Goal: Information Seeking & Learning: Learn about a topic

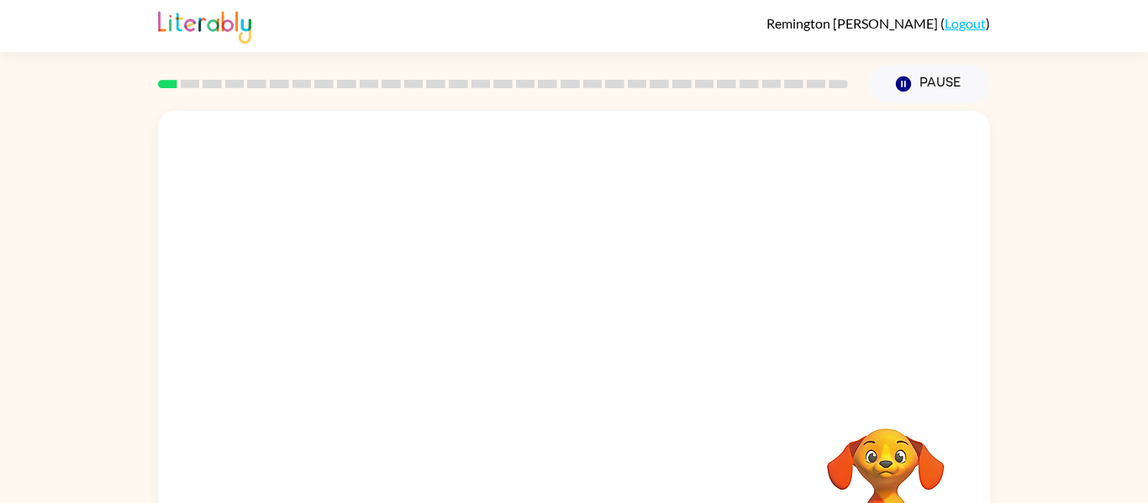
click at [786, 353] on div at bounding box center [574, 252] width 832 height 282
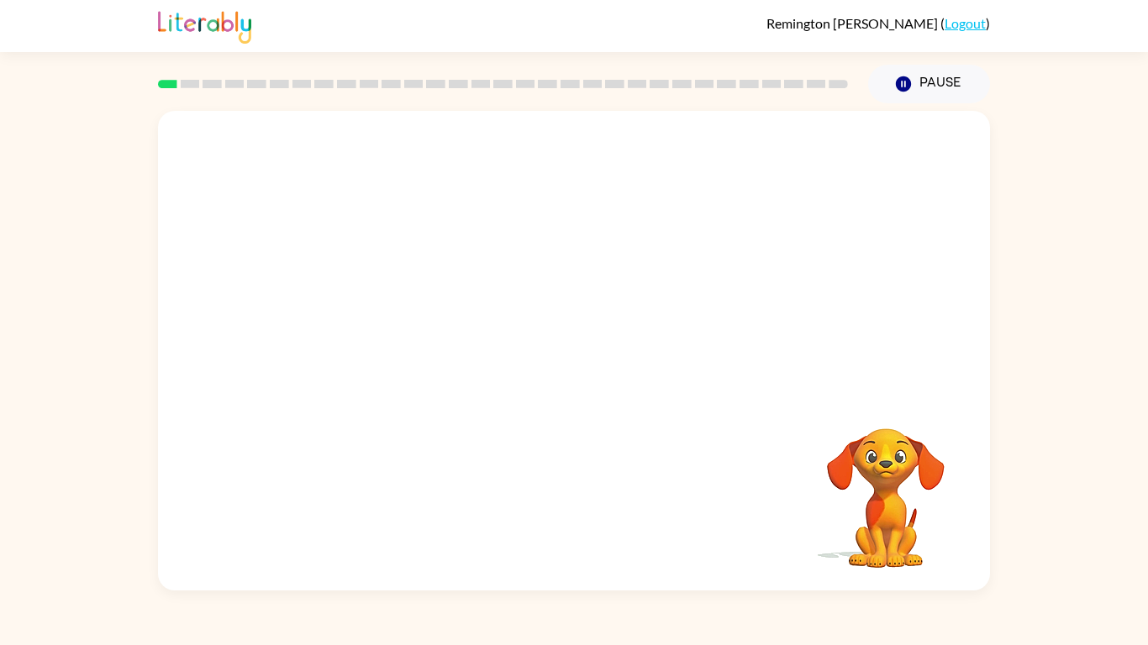
click at [390, 313] on video "Your browser must support playing .mp4 files to use Literably. Please try using…" at bounding box center [574, 252] width 832 height 282
click at [397, 323] on video "Your browser must support playing .mp4 files to use Literably. Please try using…" at bounding box center [574, 252] width 832 height 282
click at [384, 303] on video "Your browser must support playing .mp4 files to use Literably. Please try using…" at bounding box center [574, 252] width 832 height 282
click at [582, 346] on icon "button" at bounding box center [574, 359] width 29 height 29
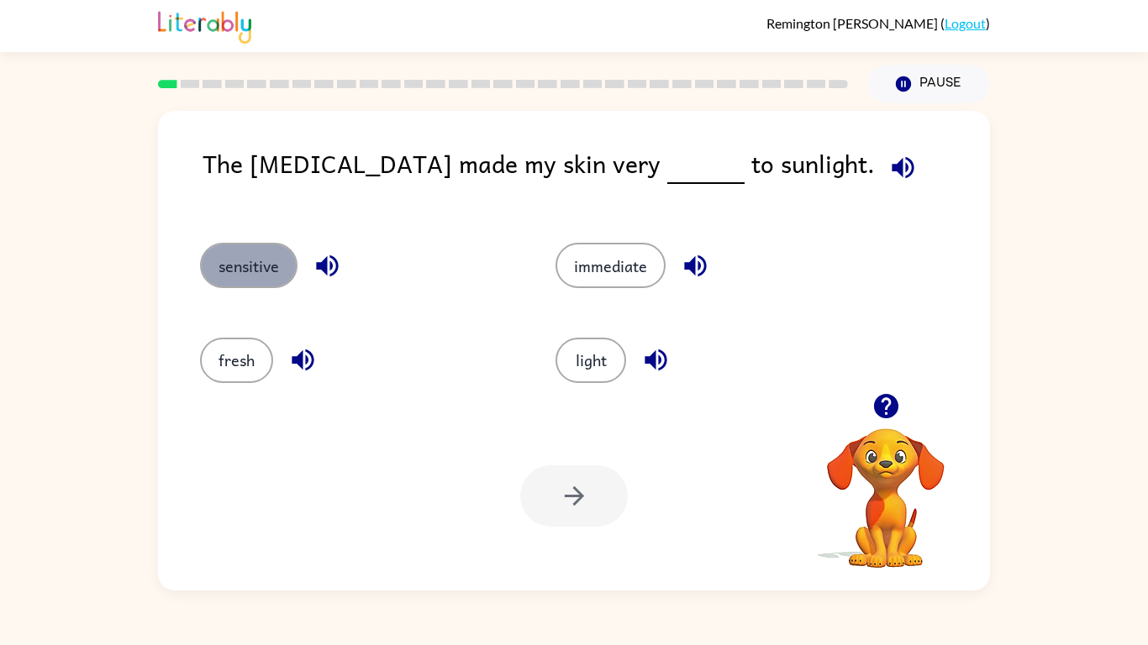
click at [273, 269] on button "sensitive" at bounding box center [248, 265] width 97 height 45
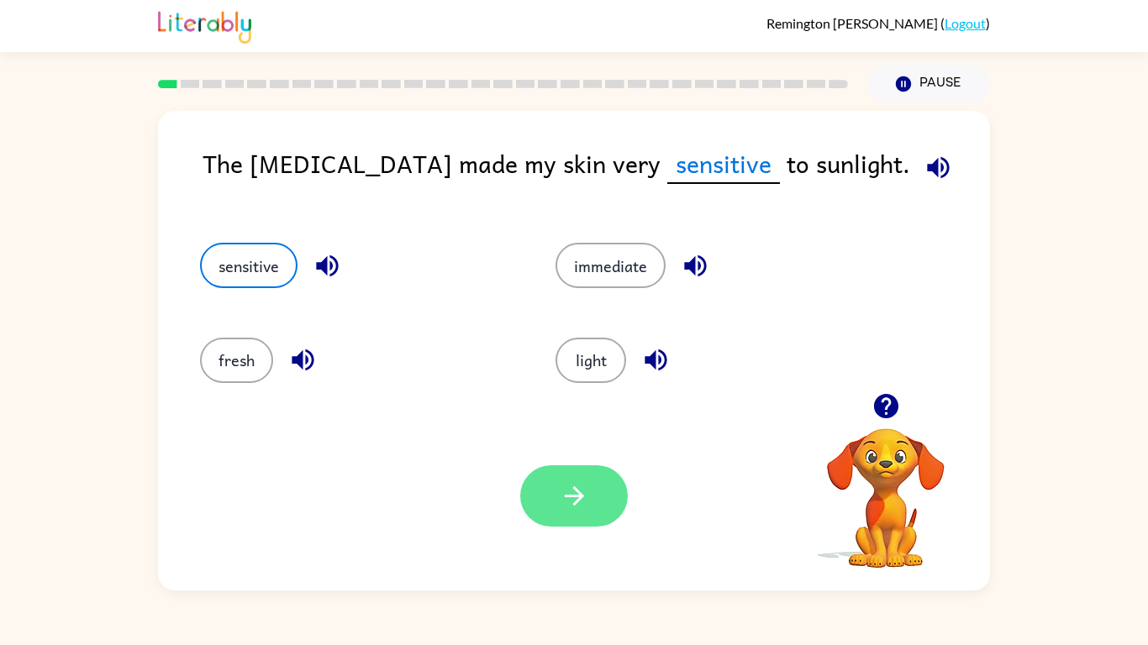
click at [573, 486] on icon "button" at bounding box center [574, 496] width 29 height 29
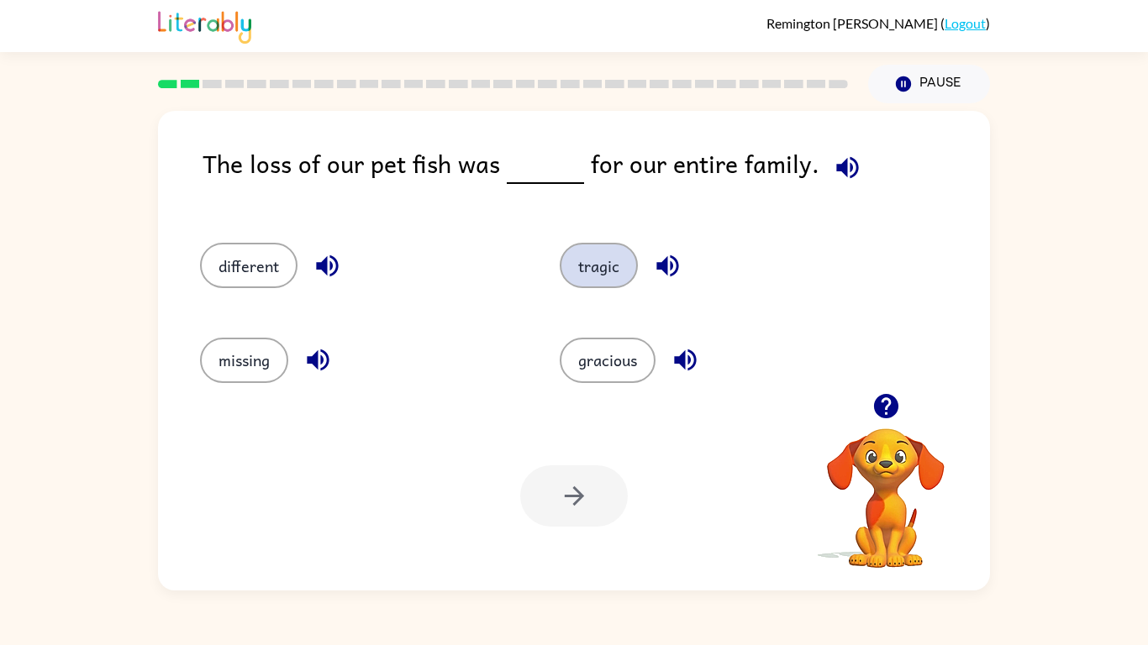
click at [587, 266] on button "tragic" at bounding box center [599, 265] width 78 height 45
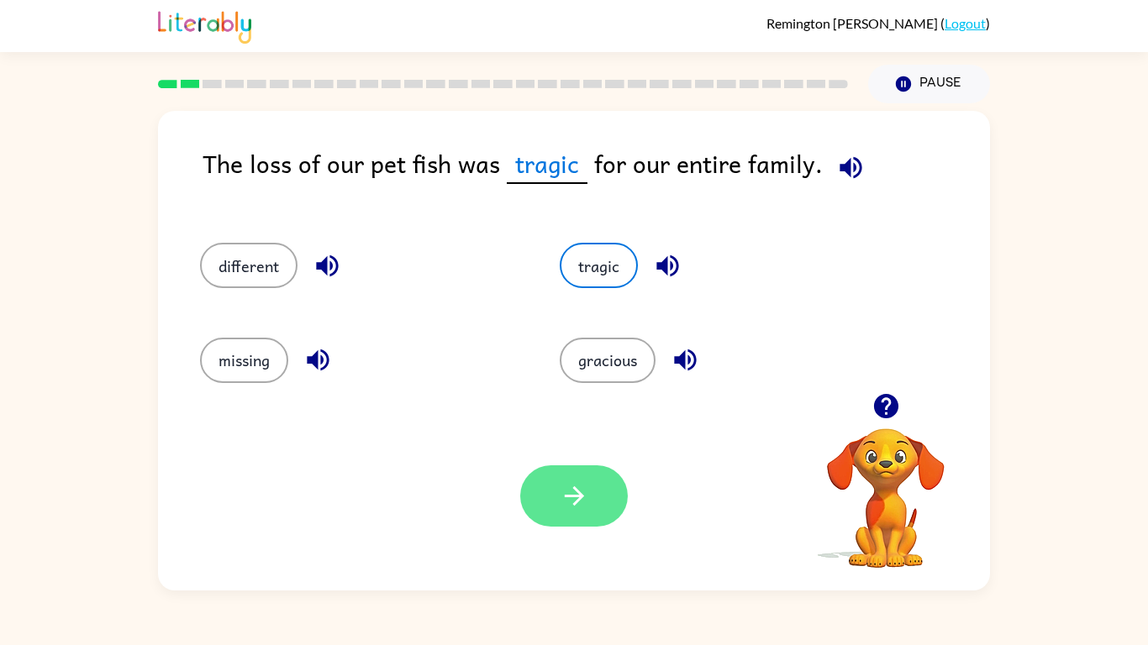
click at [608, 496] on button "button" at bounding box center [574, 496] width 108 height 61
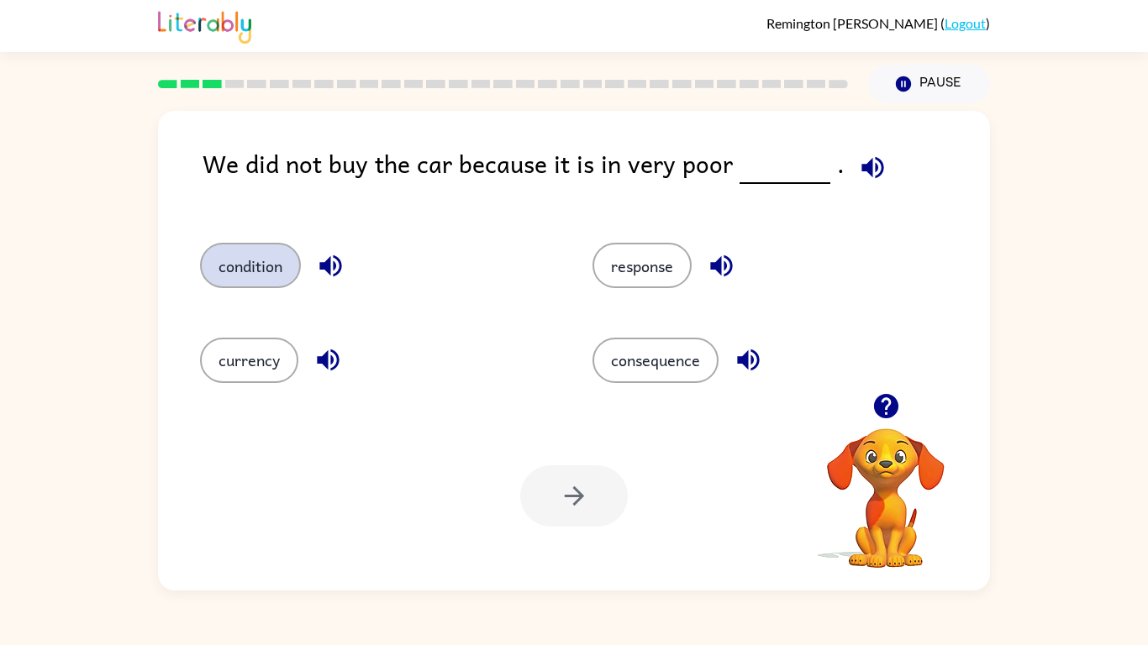
click at [298, 269] on button "condition" at bounding box center [250, 265] width 101 height 45
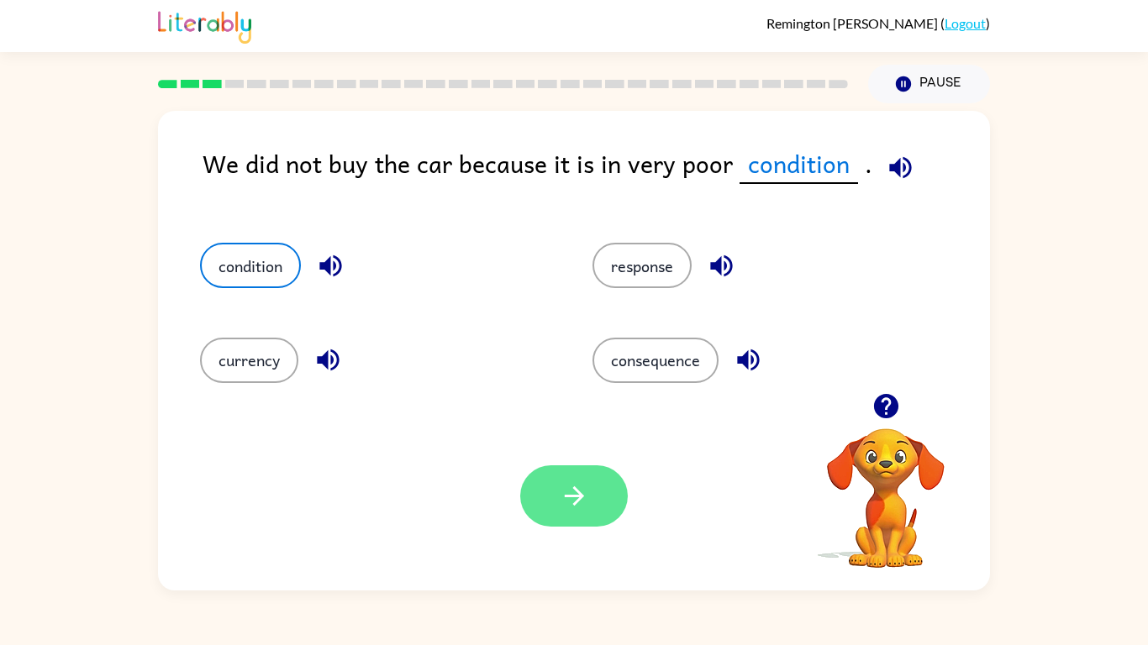
click at [616, 489] on button "button" at bounding box center [574, 496] width 108 height 61
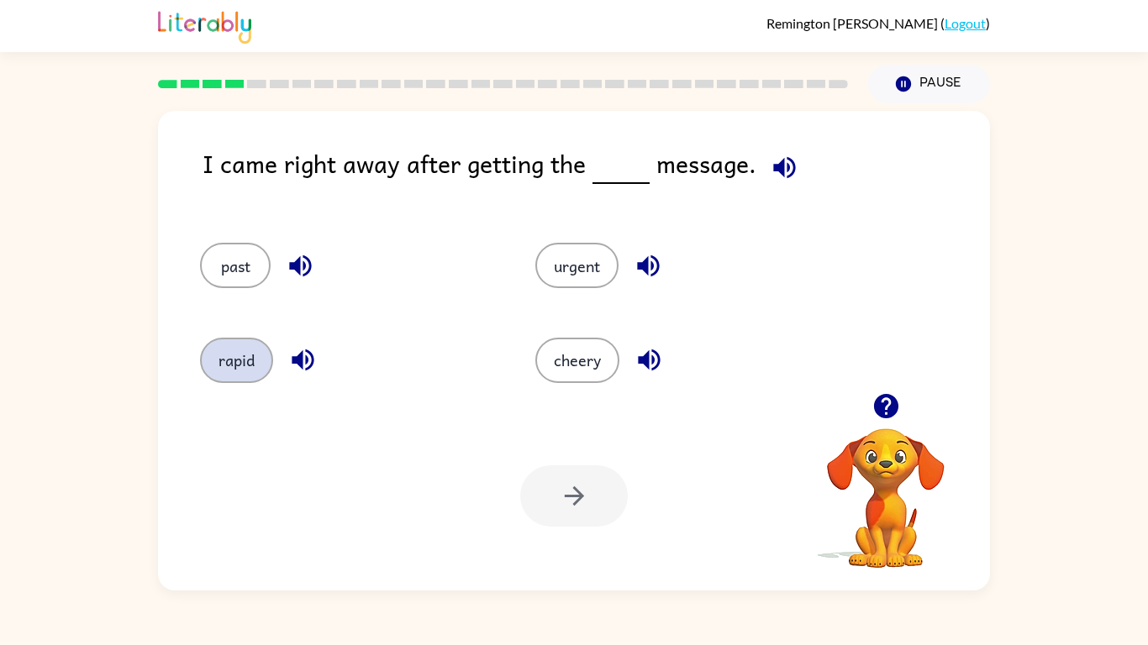
click at [244, 349] on button "rapid" at bounding box center [236, 360] width 73 height 45
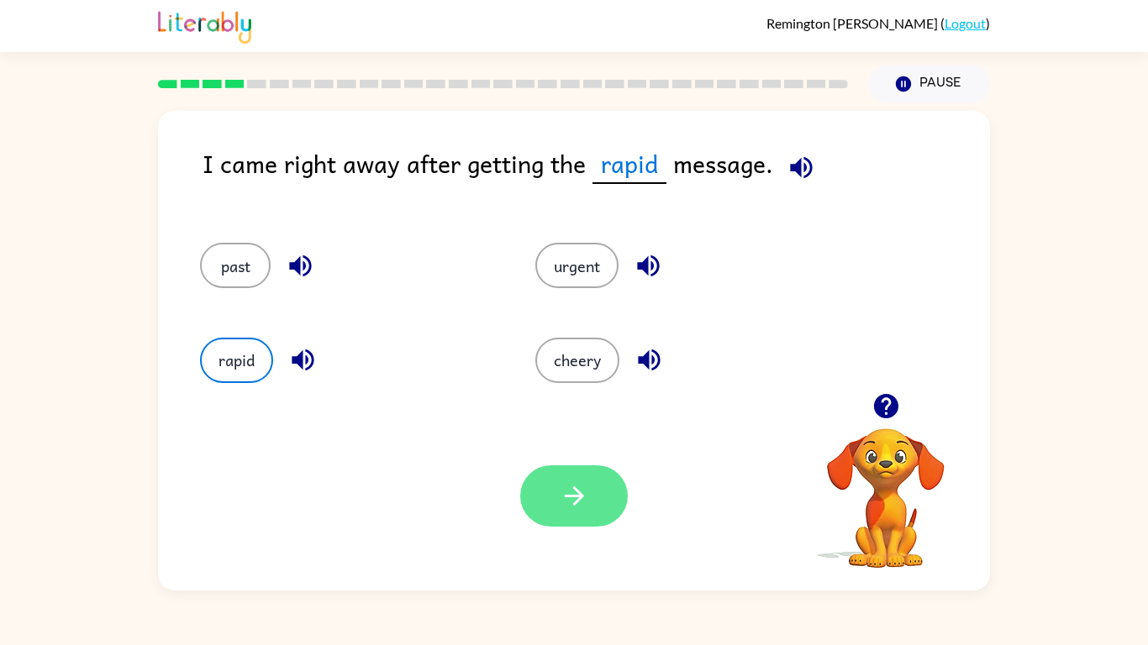
click at [571, 492] on icon "button" at bounding box center [574, 496] width 29 height 29
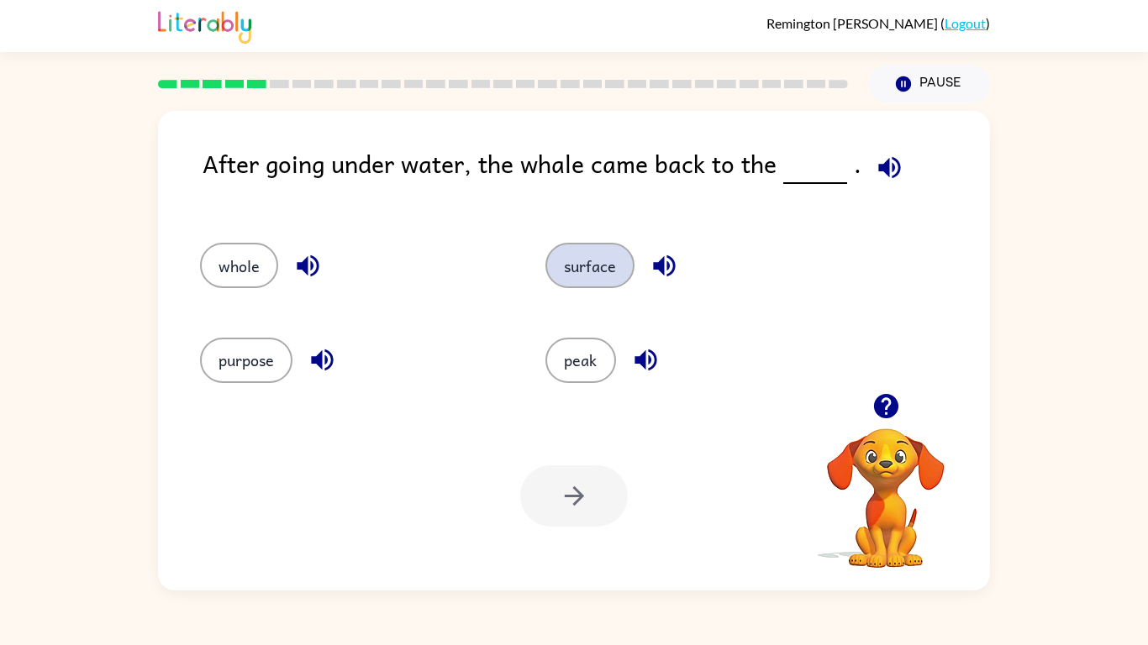
click at [600, 255] on button "surface" at bounding box center [589, 265] width 89 height 45
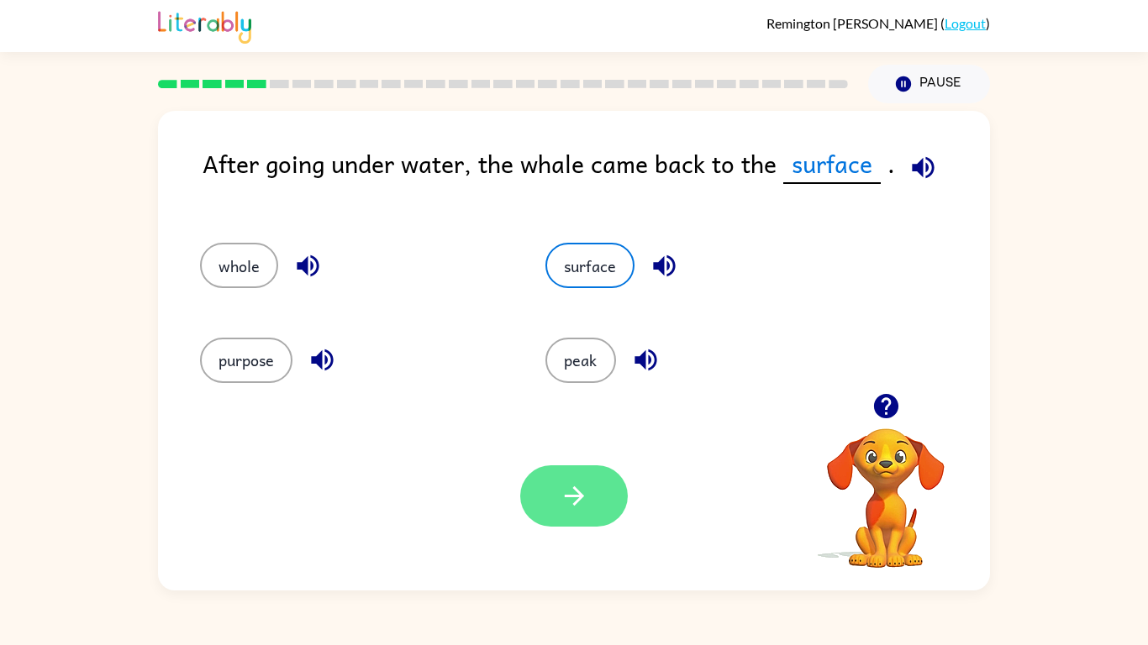
click at [619, 500] on button "button" at bounding box center [574, 496] width 108 height 61
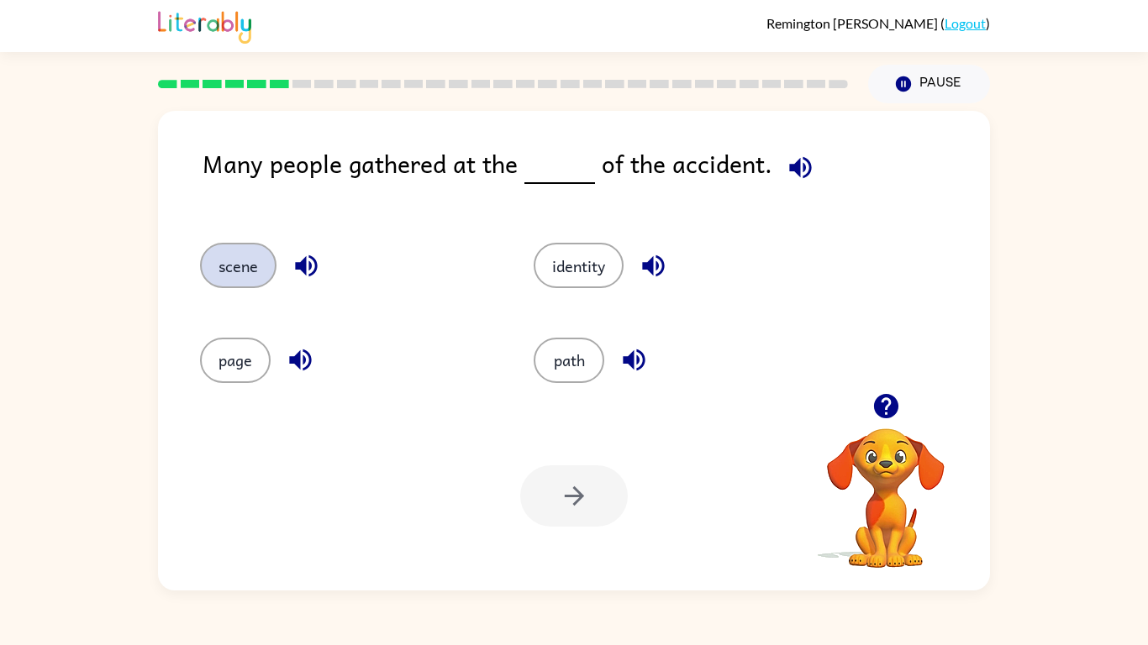
click at [250, 276] on button "scene" at bounding box center [238, 265] width 76 height 45
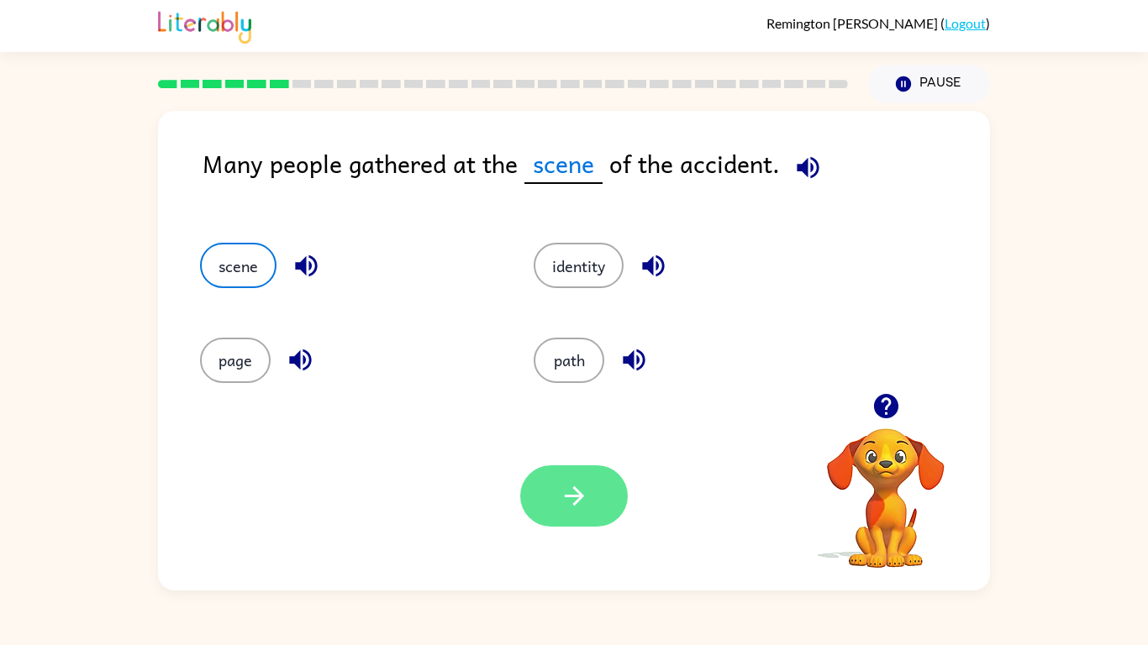
click at [575, 503] on button "button" at bounding box center [574, 496] width 108 height 61
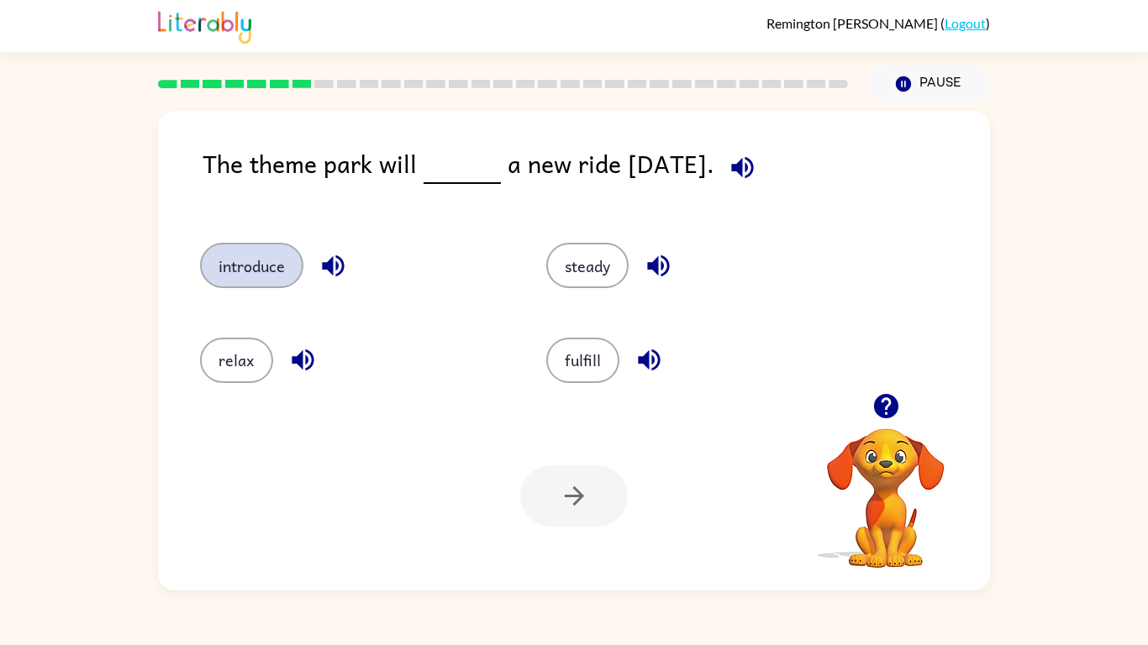
click at [258, 265] on button "introduce" at bounding box center [251, 265] width 103 height 45
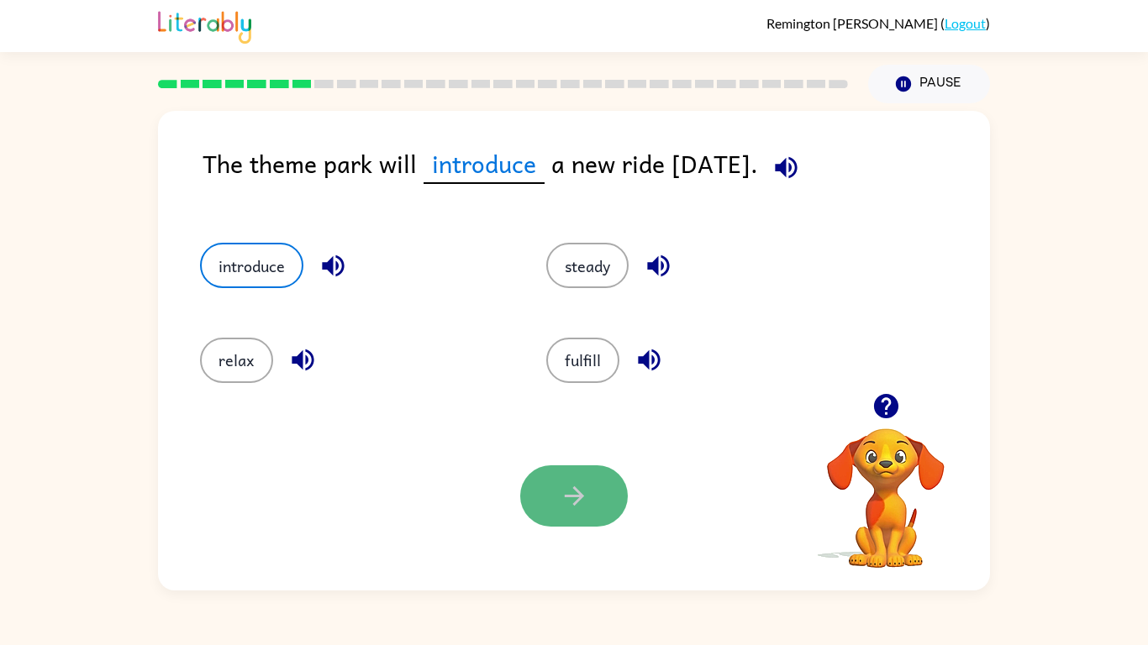
click at [557, 503] on button "button" at bounding box center [574, 496] width 108 height 61
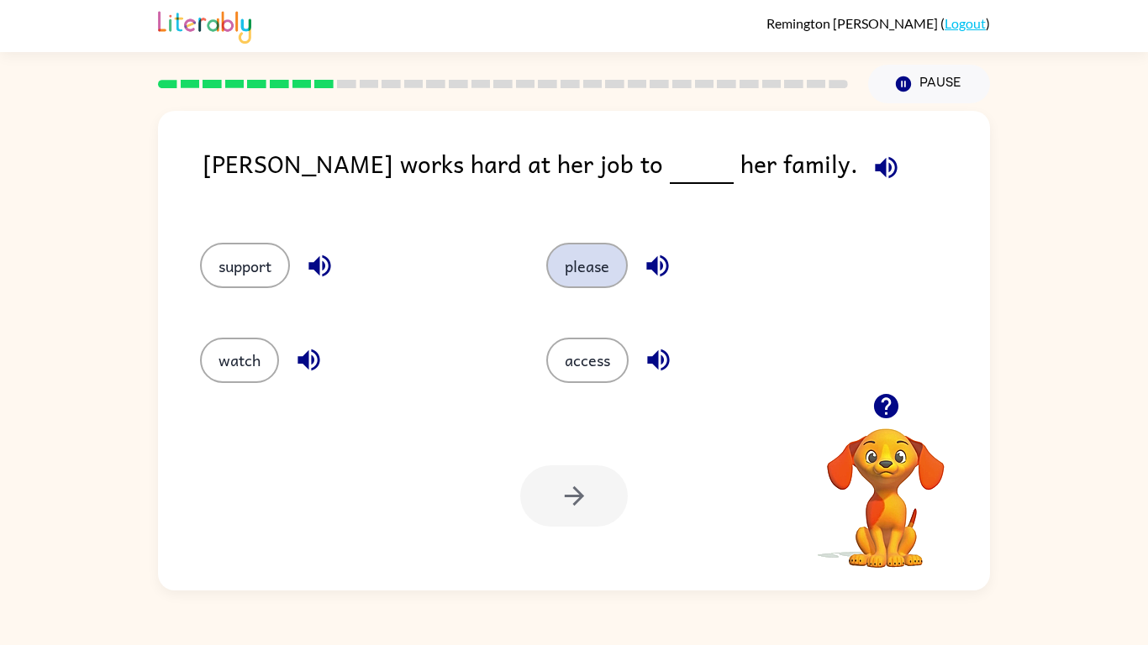
click at [598, 280] on button "please" at bounding box center [587, 265] width 82 height 45
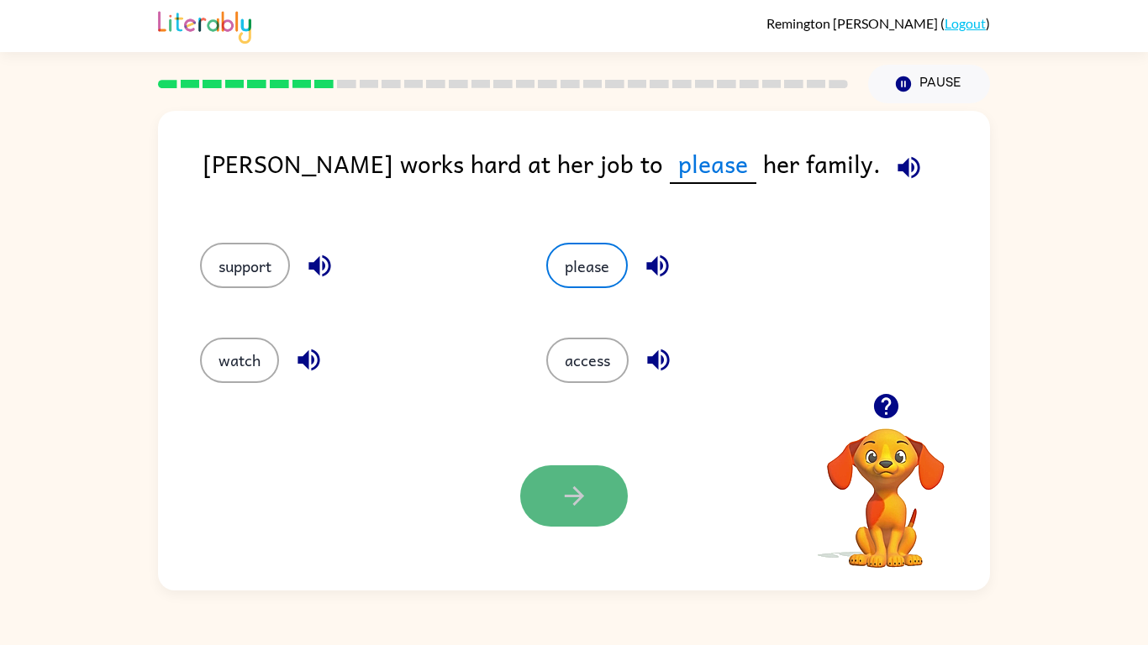
click at [595, 495] on button "button" at bounding box center [574, 496] width 108 height 61
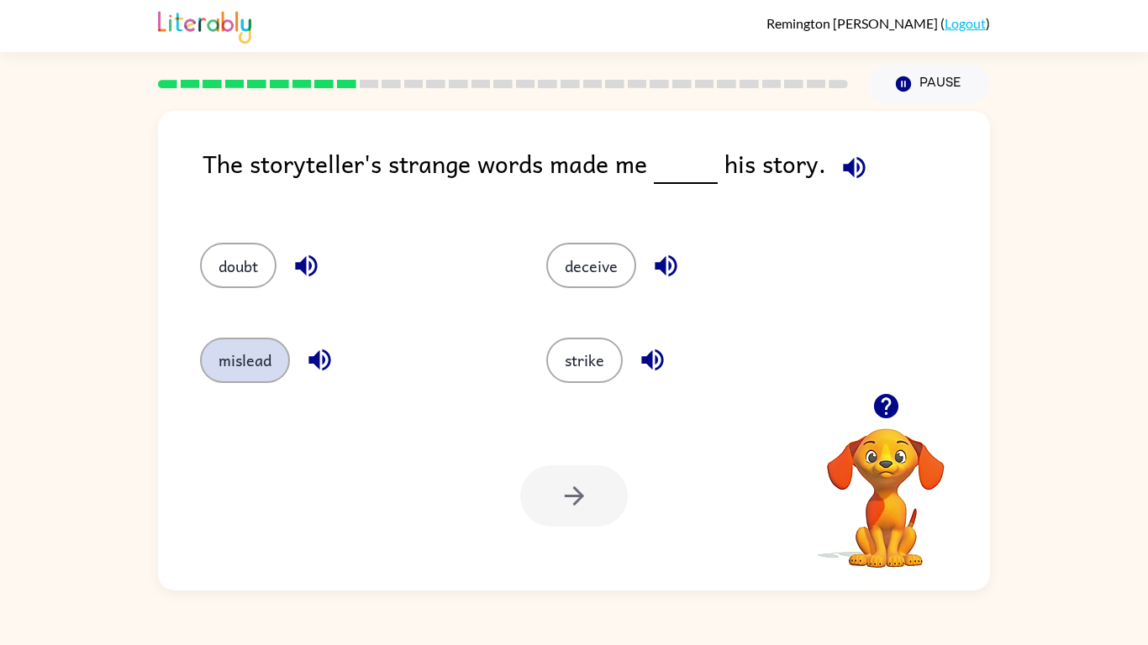
click at [262, 344] on button "mislead" at bounding box center [245, 360] width 90 height 45
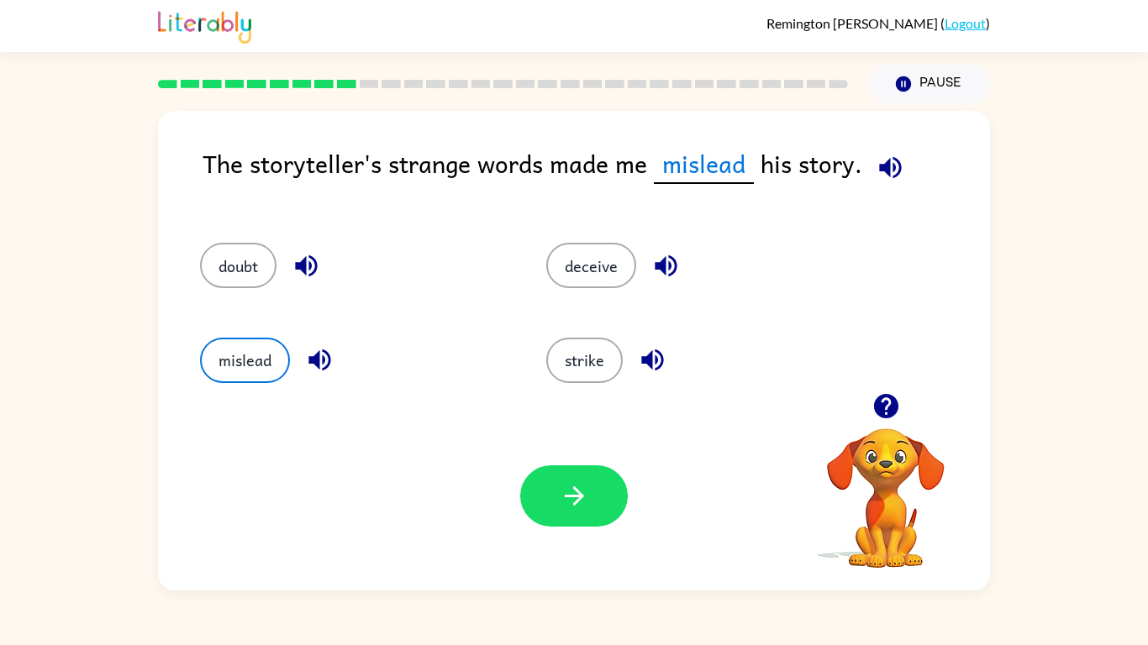
click at [585, 288] on div "deceive" at bounding box center [687, 258] width 346 height 94
click at [575, 276] on button "deceive" at bounding box center [591, 265] width 90 height 45
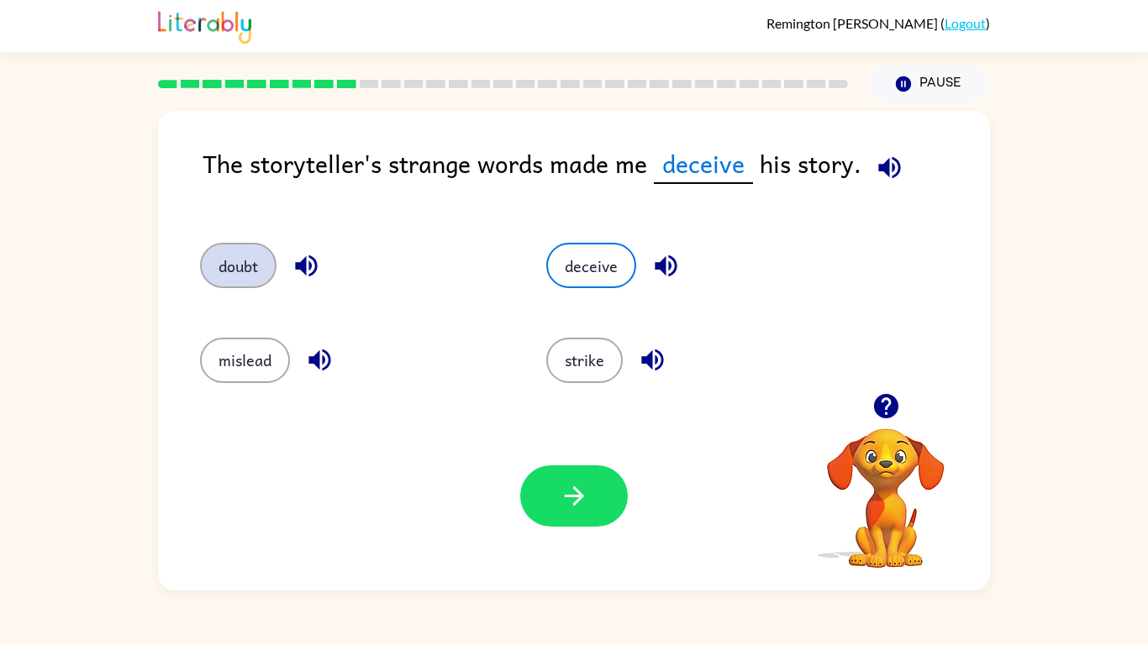
click at [268, 260] on button "doubt" at bounding box center [238, 265] width 76 height 45
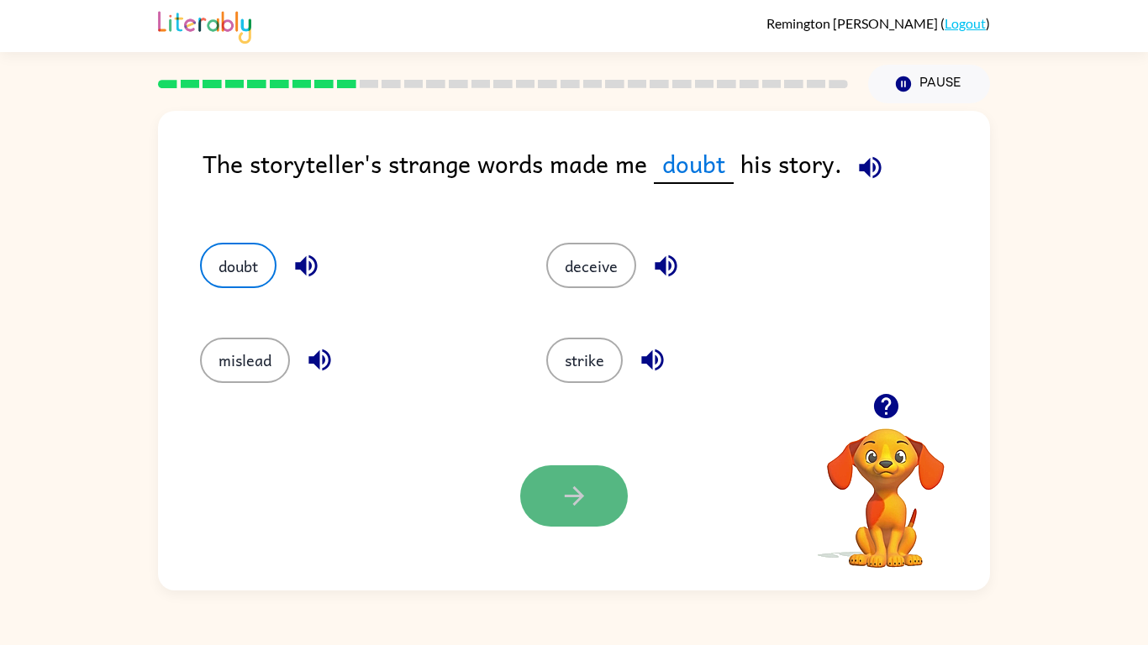
click at [533, 496] on button "button" at bounding box center [574, 496] width 108 height 61
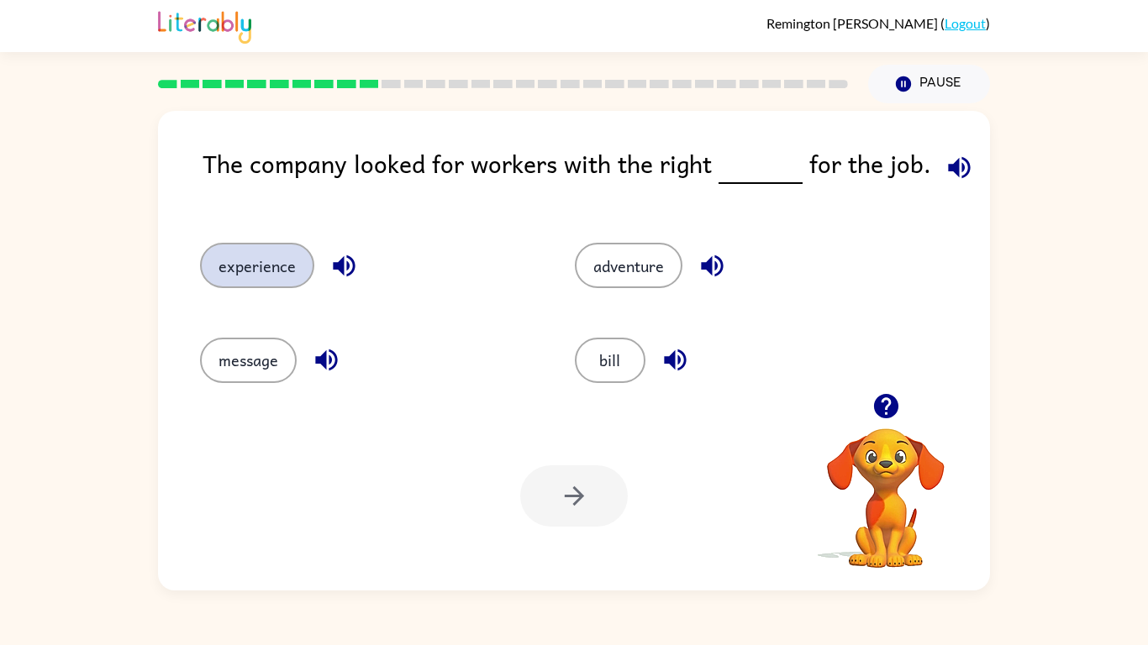
click at [272, 282] on button "experience" at bounding box center [257, 265] width 114 height 45
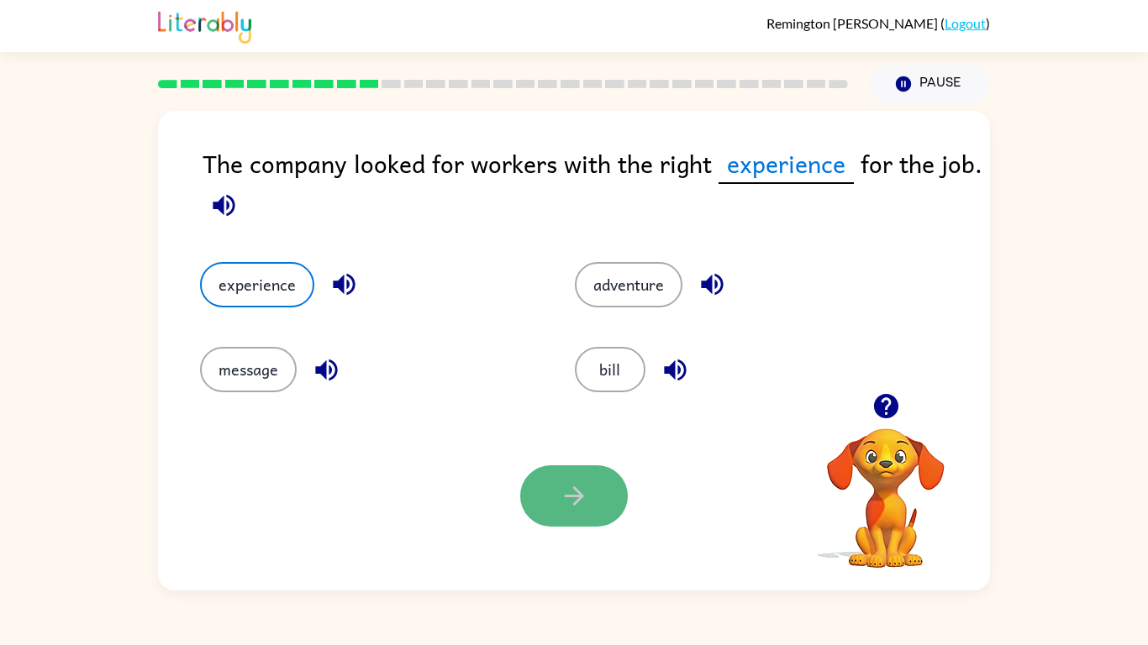
click at [584, 501] on icon "button" at bounding box center [574, 496] width 29 height 29
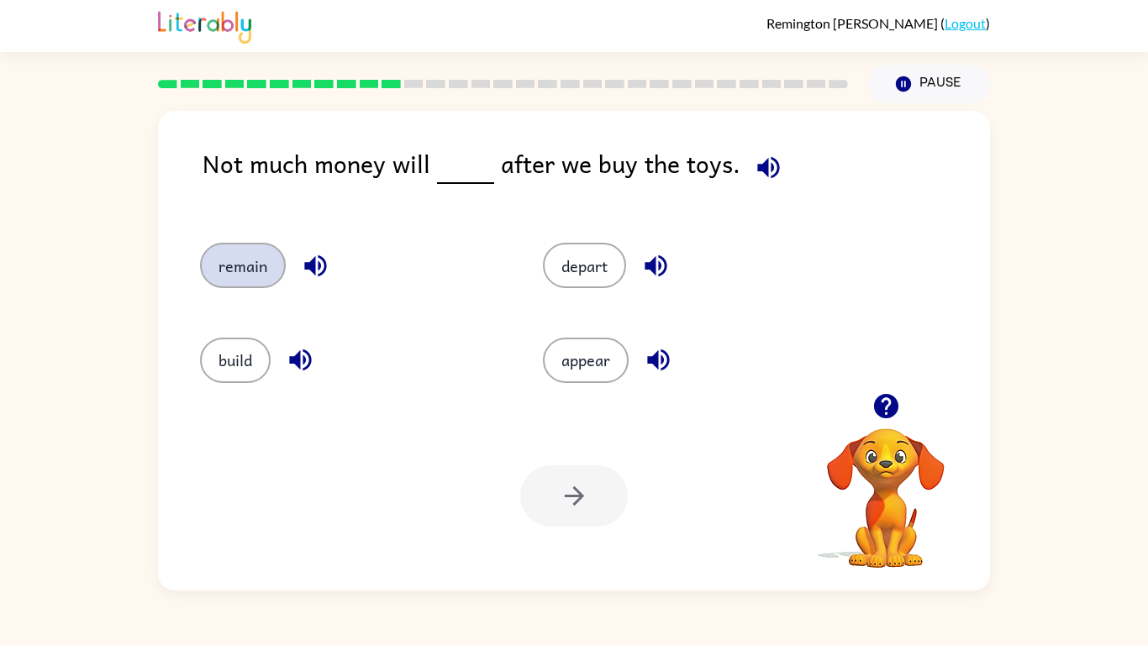
click at [270, 274] on button "remain" at bounding box center [243, 265] width 86 height 45
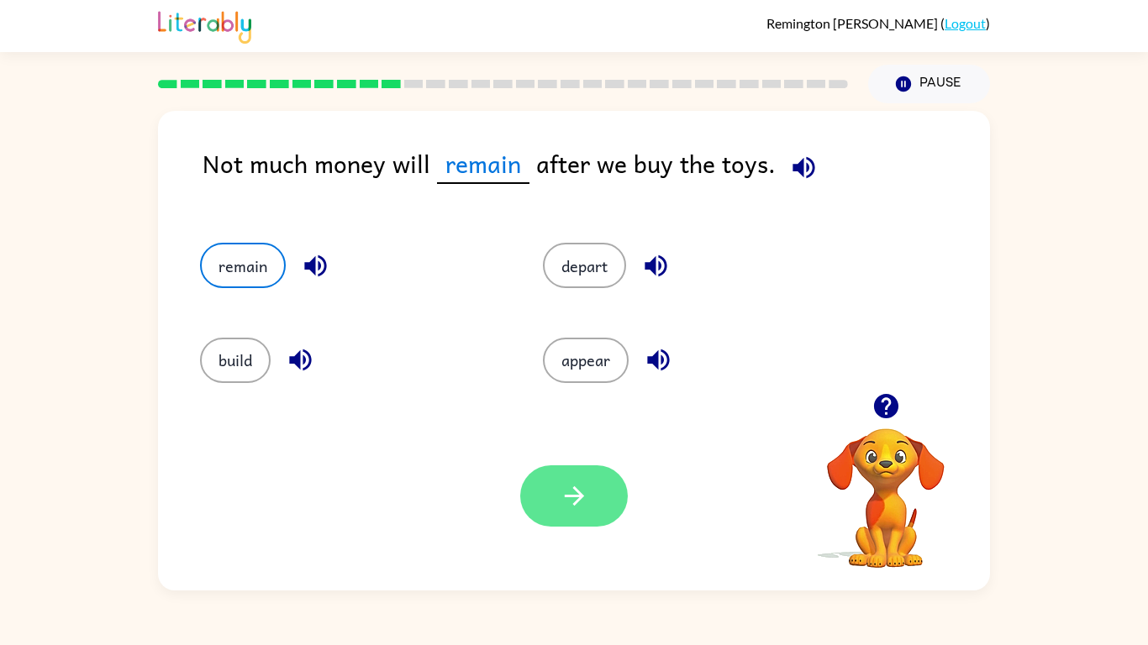
click at [601, 500] on button "button" at bounding box center [574, 496] width 108 height 61
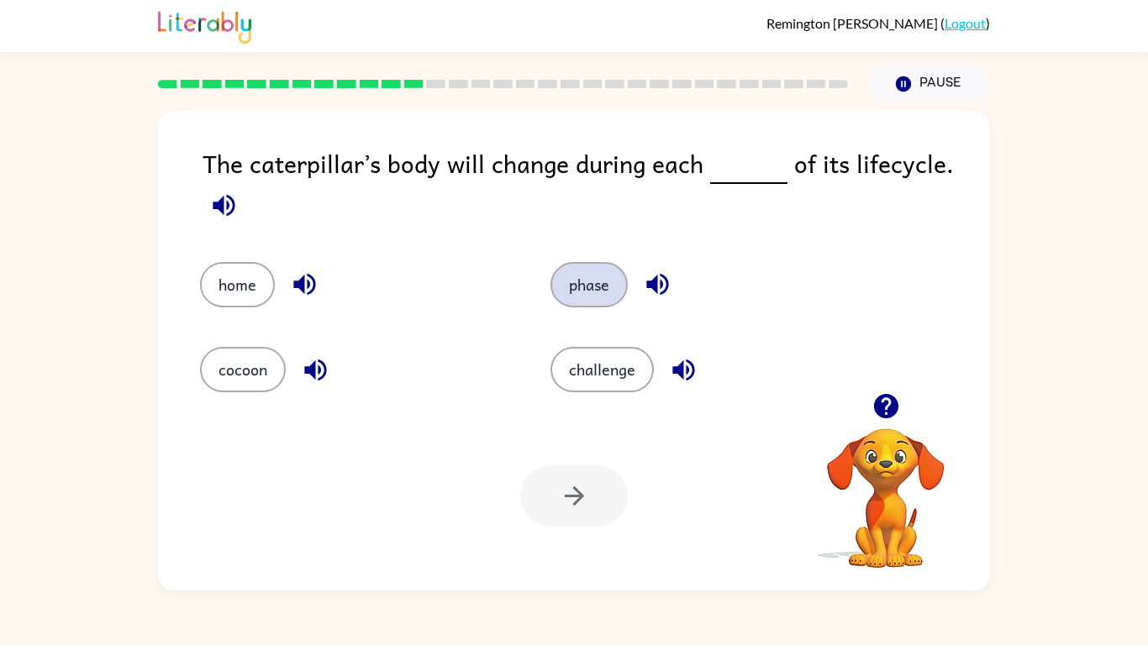
click at [582, 287] on button "phase" at bounding box center [588, 284] width 77 height 45
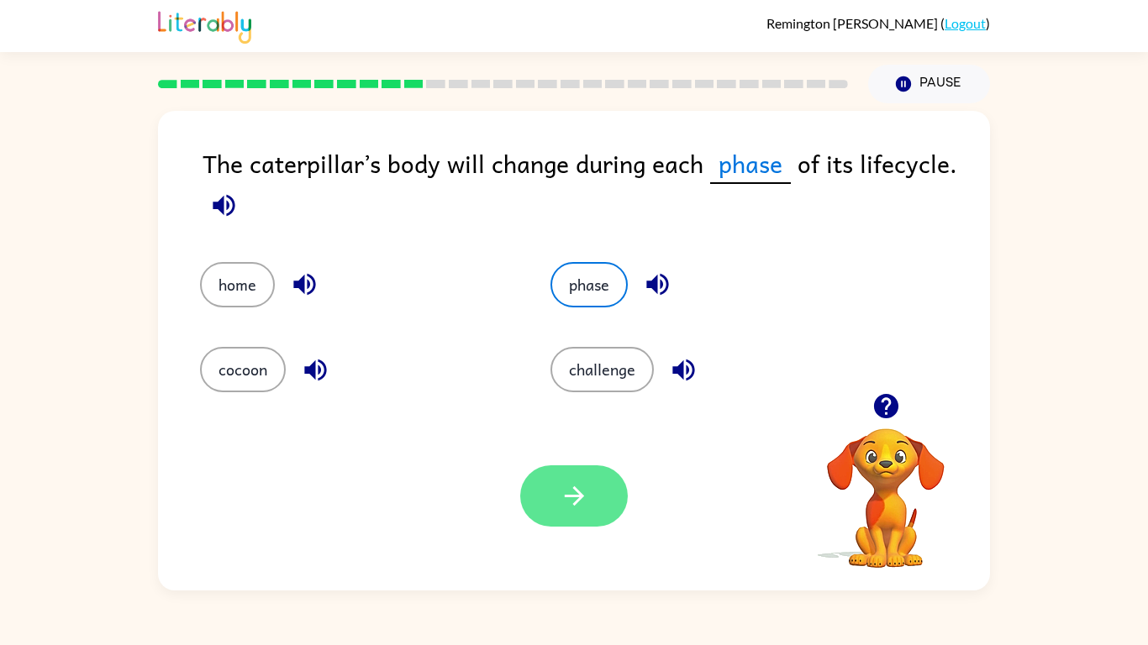
click at [592, 473] on button "button" at bounding box center [574, 496] width 108 height 61
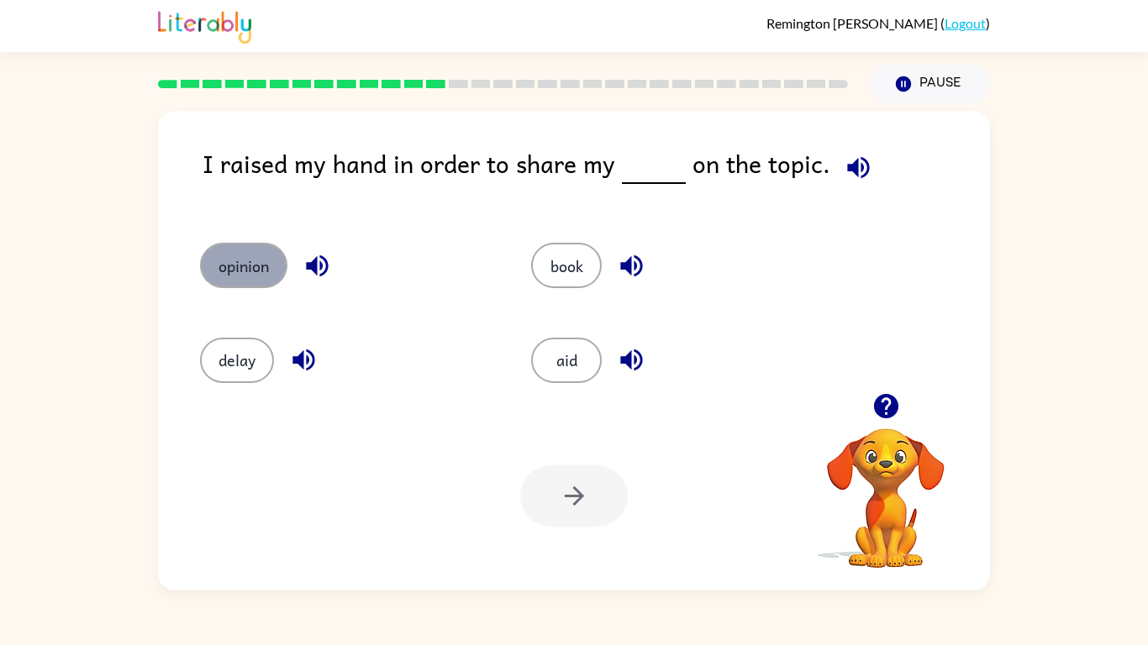
click at [251, 259] on button "opinion" at bounding box center [243, 265] width 87 height 45
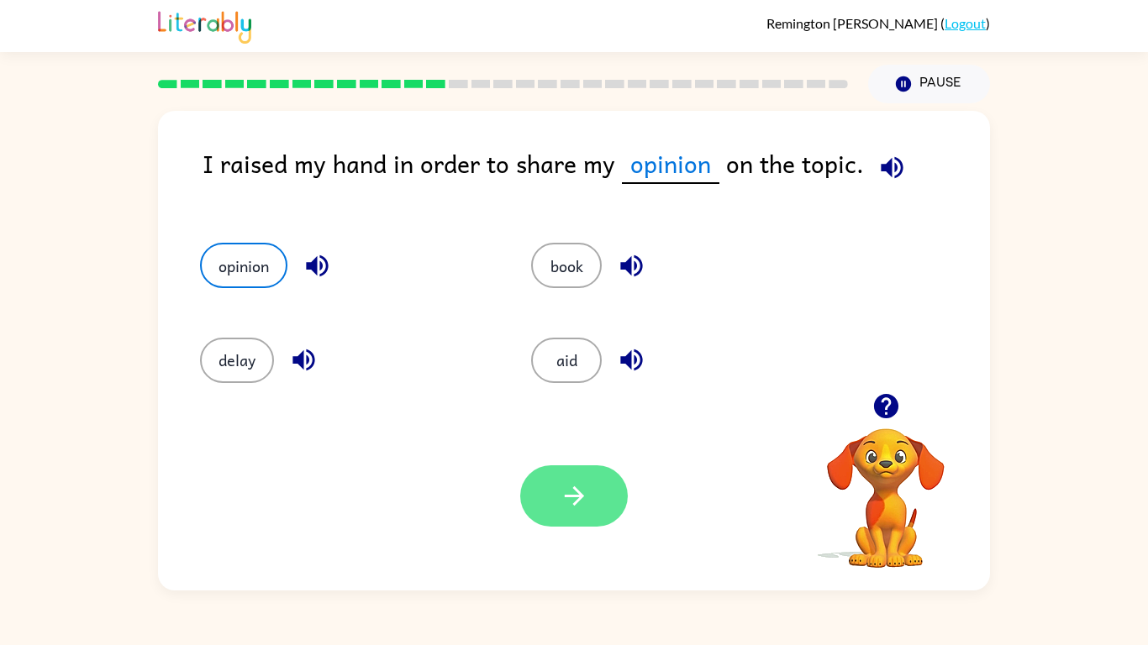
click at [601, 503] on button "button" at bounding box center [574, 496] width 108 height 61
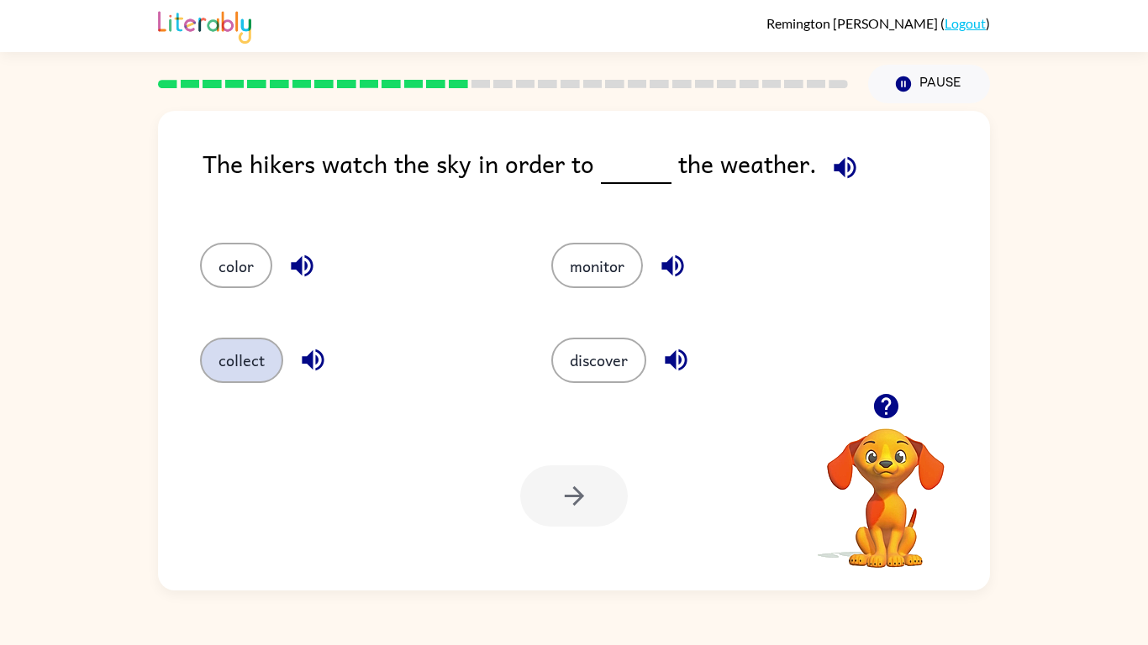
click at [276, 366] on button "collect" at bounding box center [241, 360] width 83 height 45
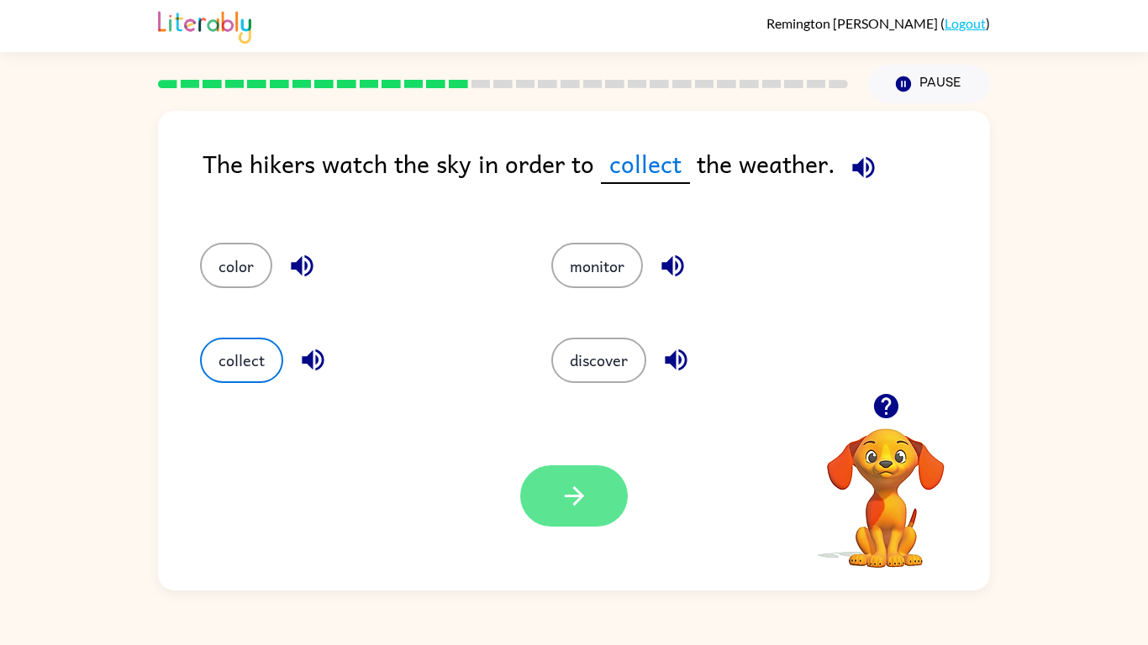
click at [610, 501] on button "button" at bounding box center [574, 496] width 108 height 61
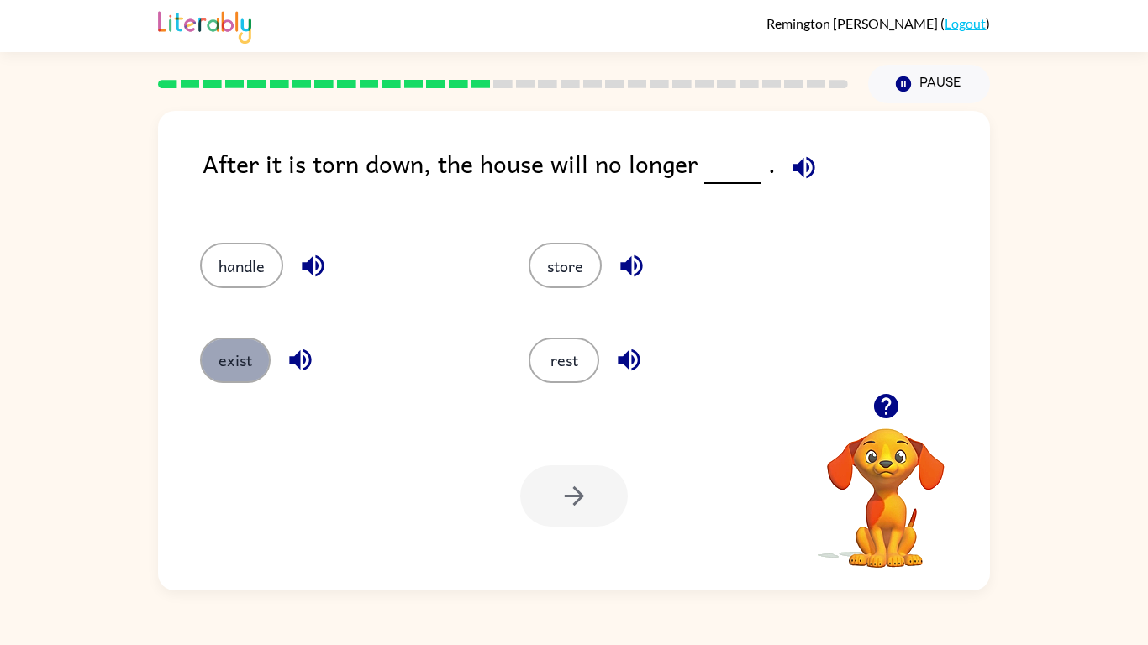
click at [269, 361] on button "exist" at bounding box center [235, 360] width 71 height 45
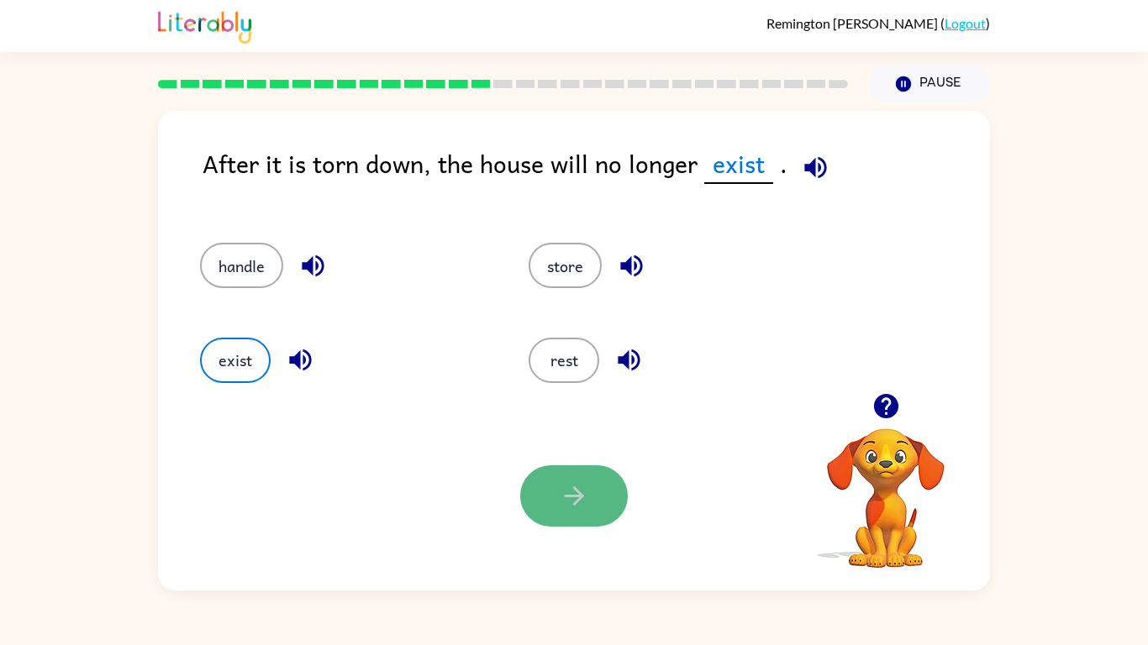
click at [562, 482] on icon "button" at bounding box center [574, 496] width 29 height 29
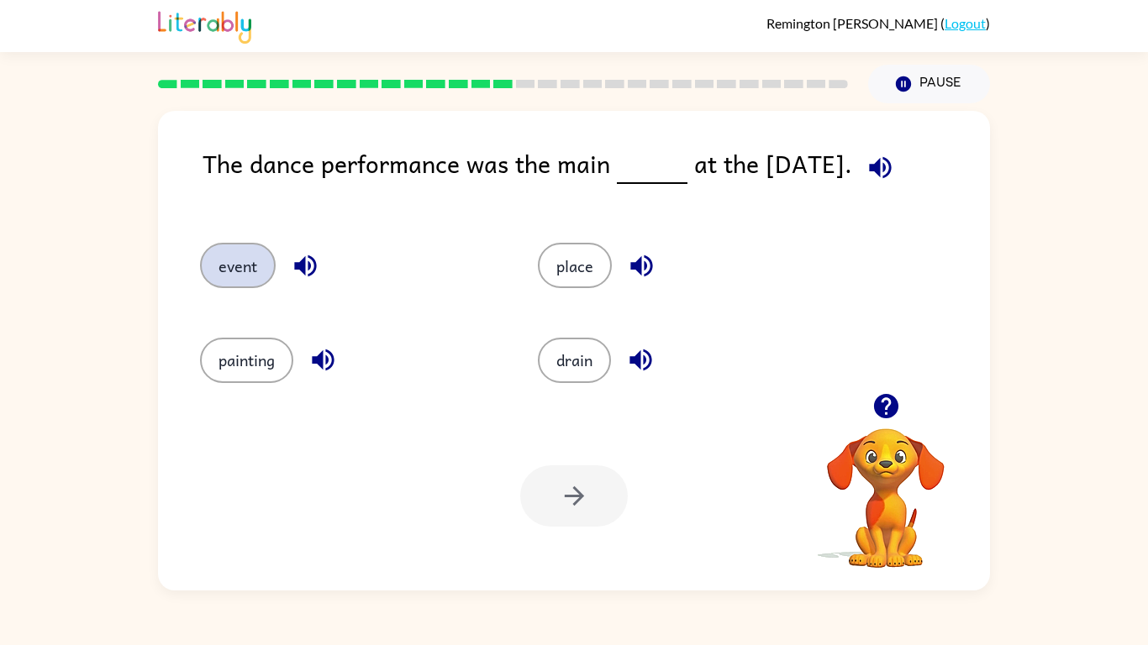
click at [219, 282] on button "event" at bounding box center [238, 265] width 76 height 45
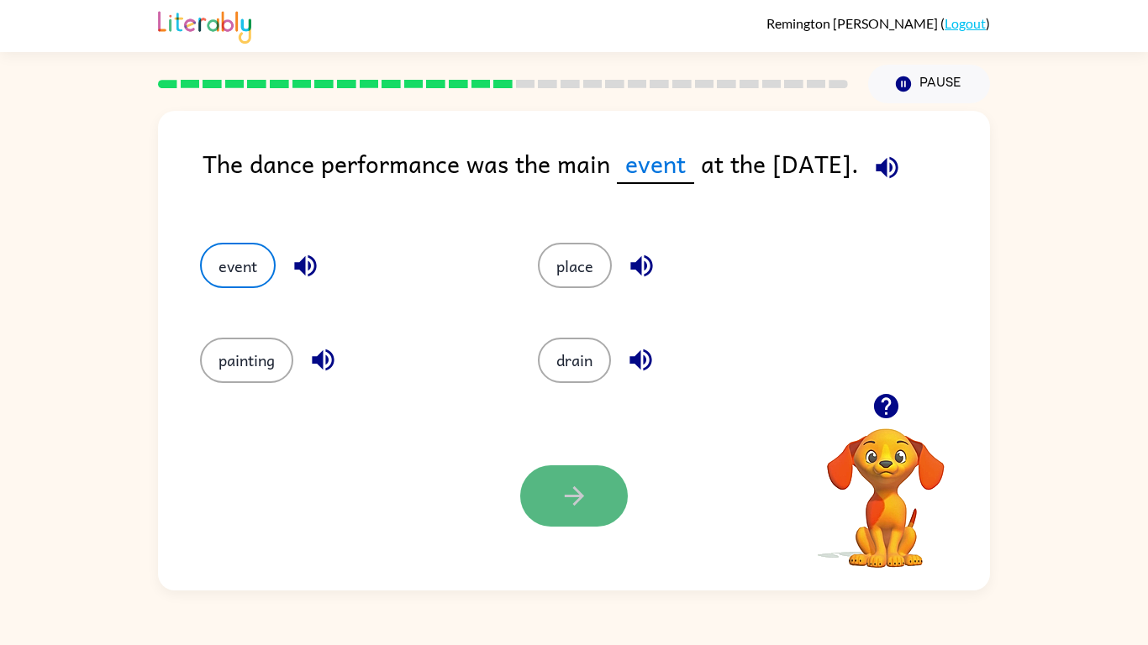
click at [561, 480] on button "button" at bounding box center [574, 496] width 108 height 61
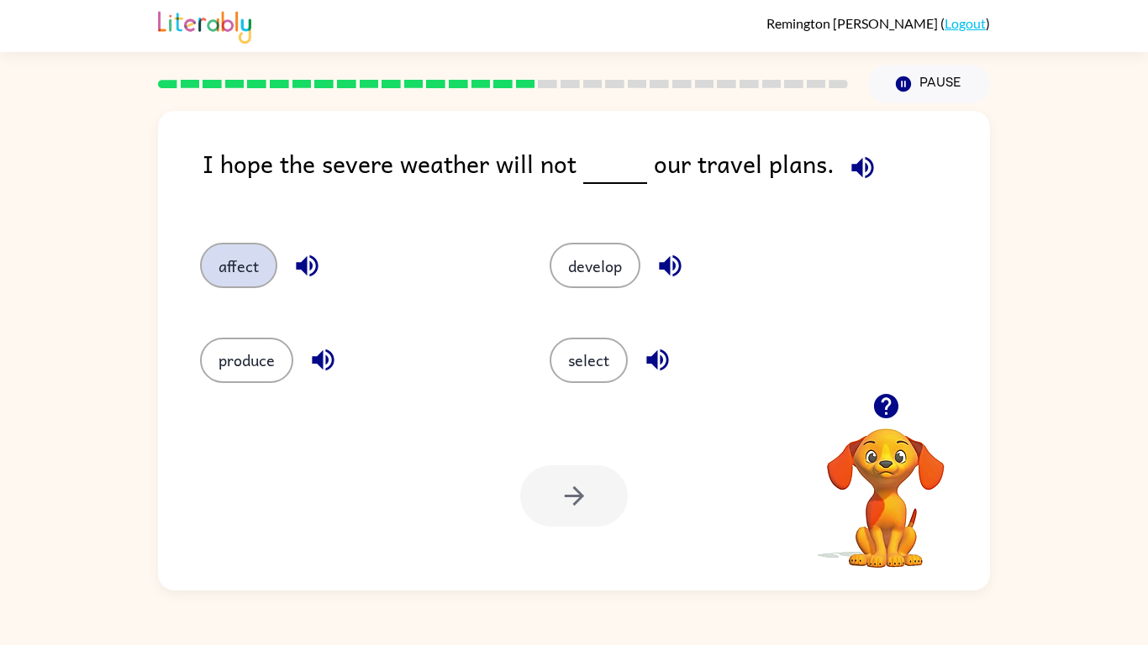
click at [269, 263] on button "affect" at bounding box center [238, 265] width 77 height 45
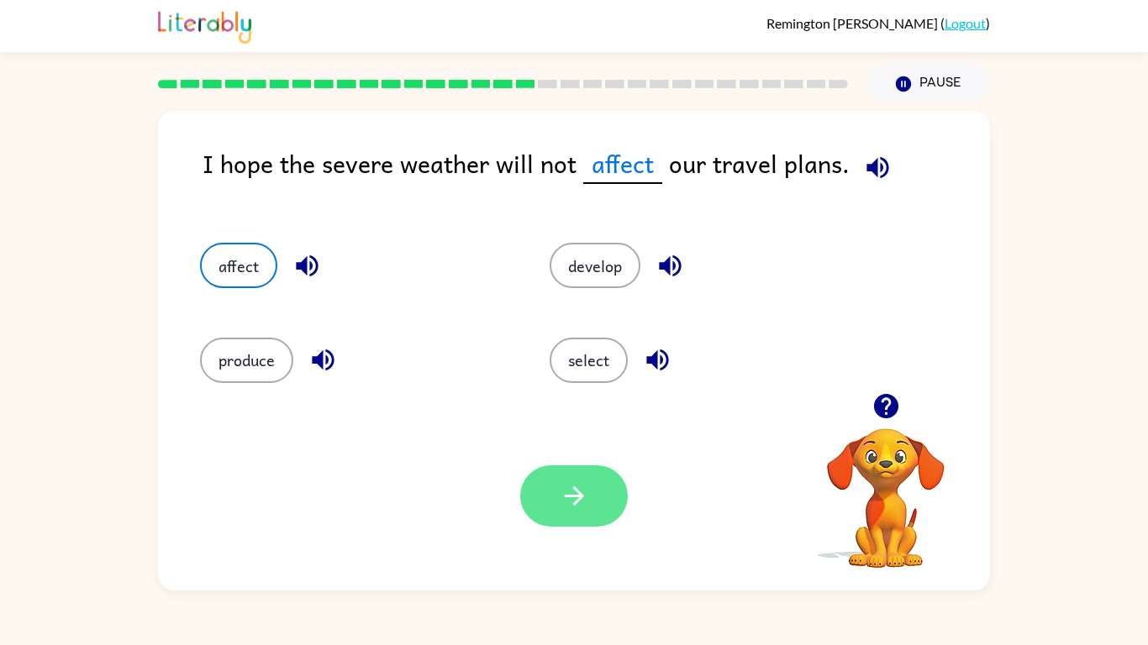
click at [588, 502] on icon "button" at bounding box center [574, 496] width 29 height 29
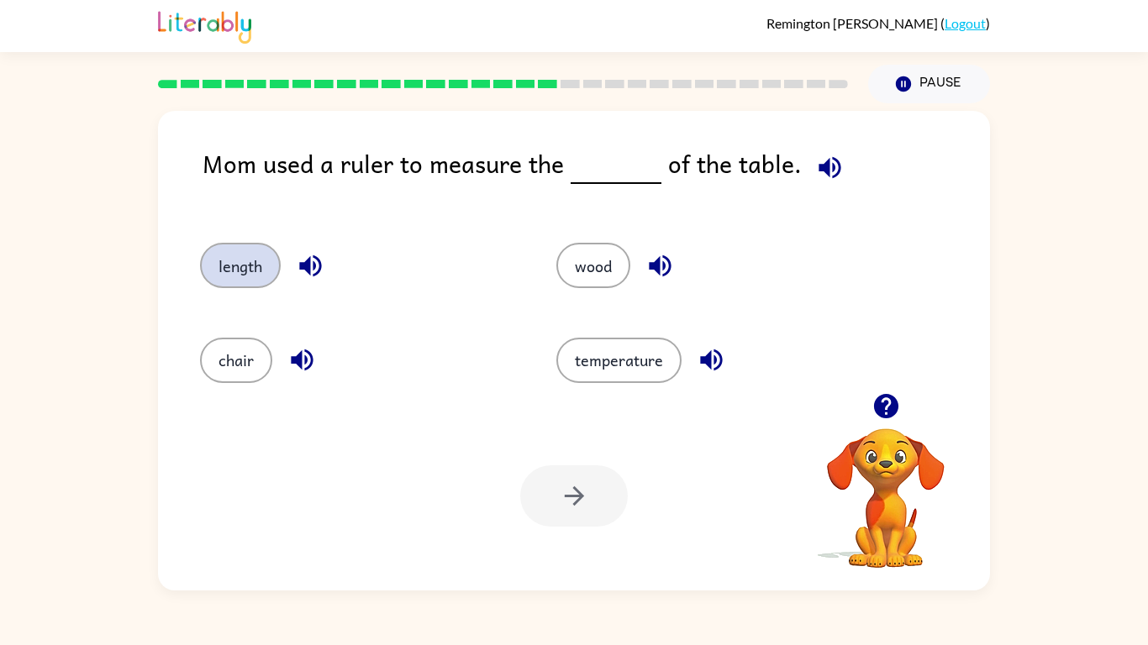
click at [271, 262] on button "length" at bounding box center [240, 265] width 81 height 45
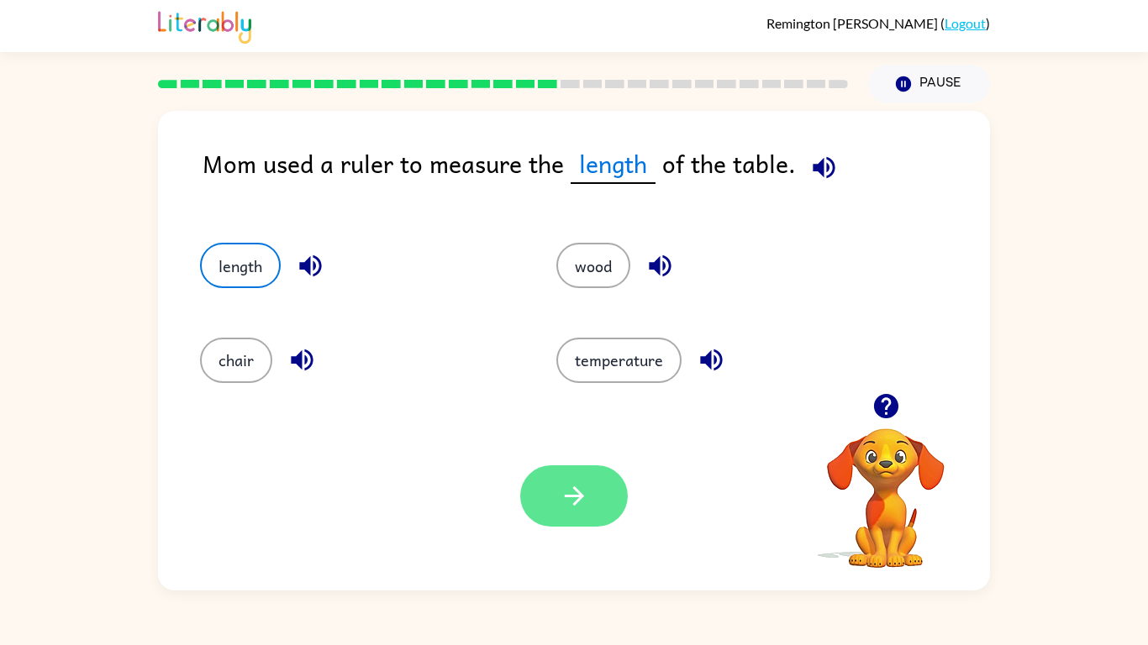
click at [597, 472] on button "button" at bounding box center [574, 496] width 108 height 61
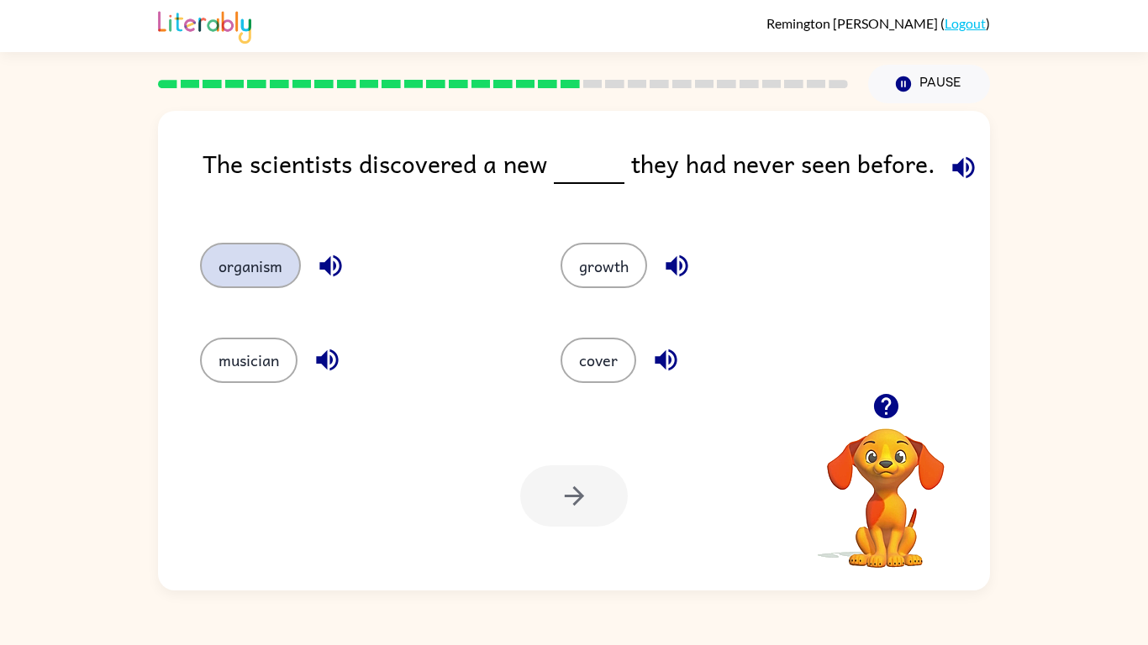
click at [248, 276] on button "organism" at bounding box center [250, 265] width 101 height 45
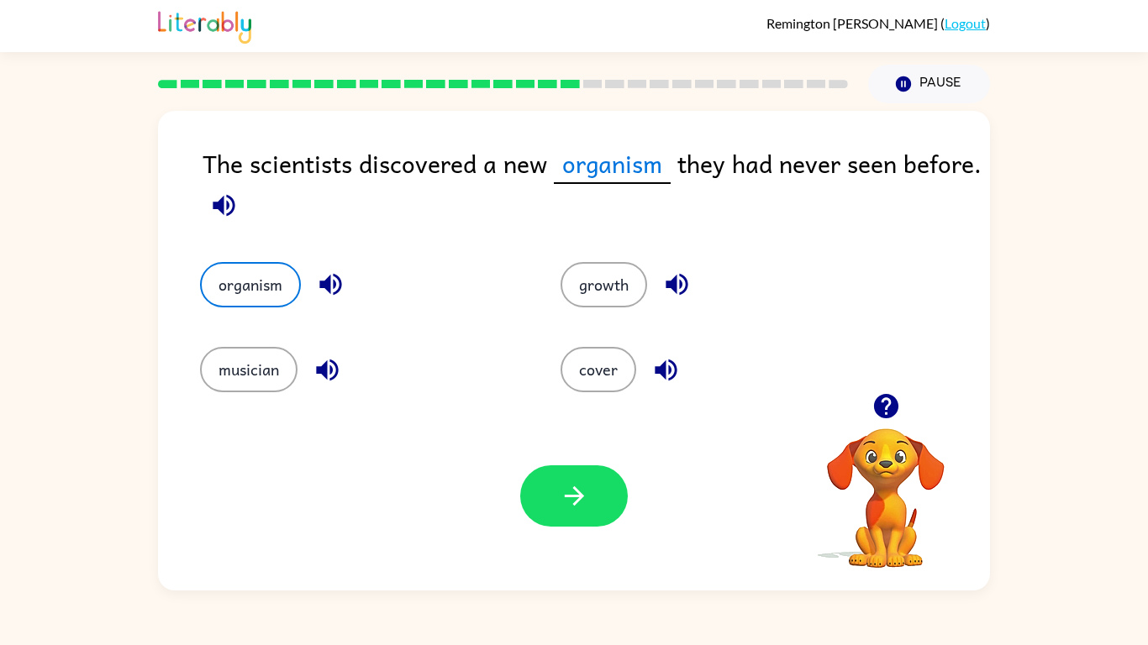
click at [604, 464] on div "Your browser must support playing .mp4 files to use Literably. Please try using…" at bounding box center [574, 496] width 832 height 189
click at [596, 495] on button "button" at bounding box center [574, 496] width 108 height 61
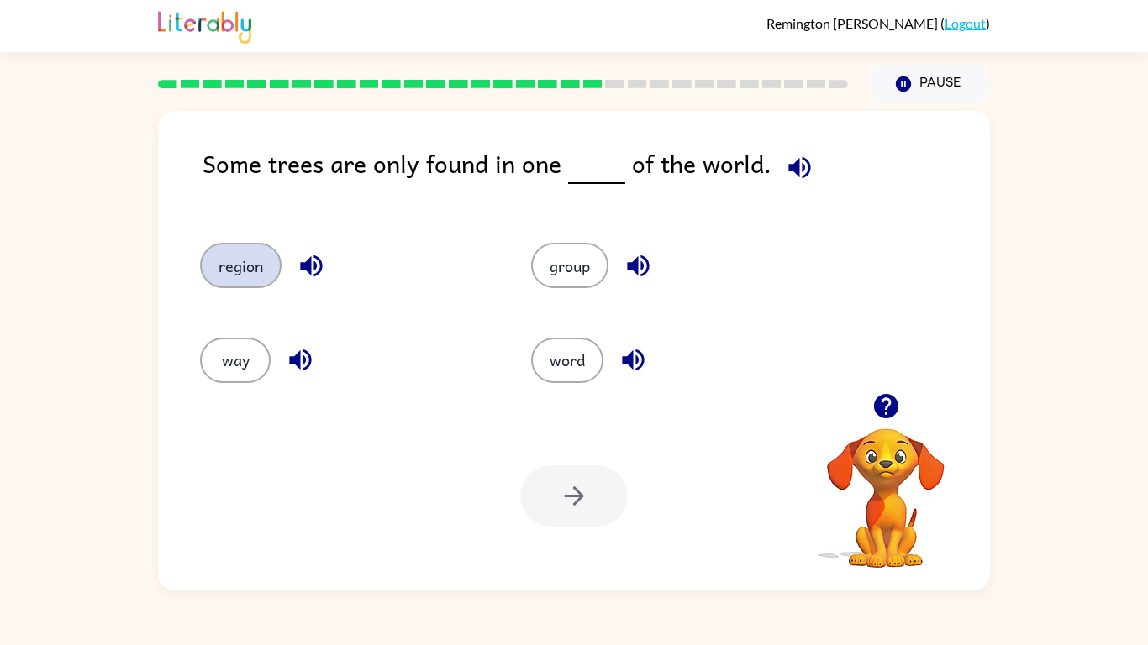
click at [258, 258] on button "region" at bounding box center [241, 265] width 82 height 45
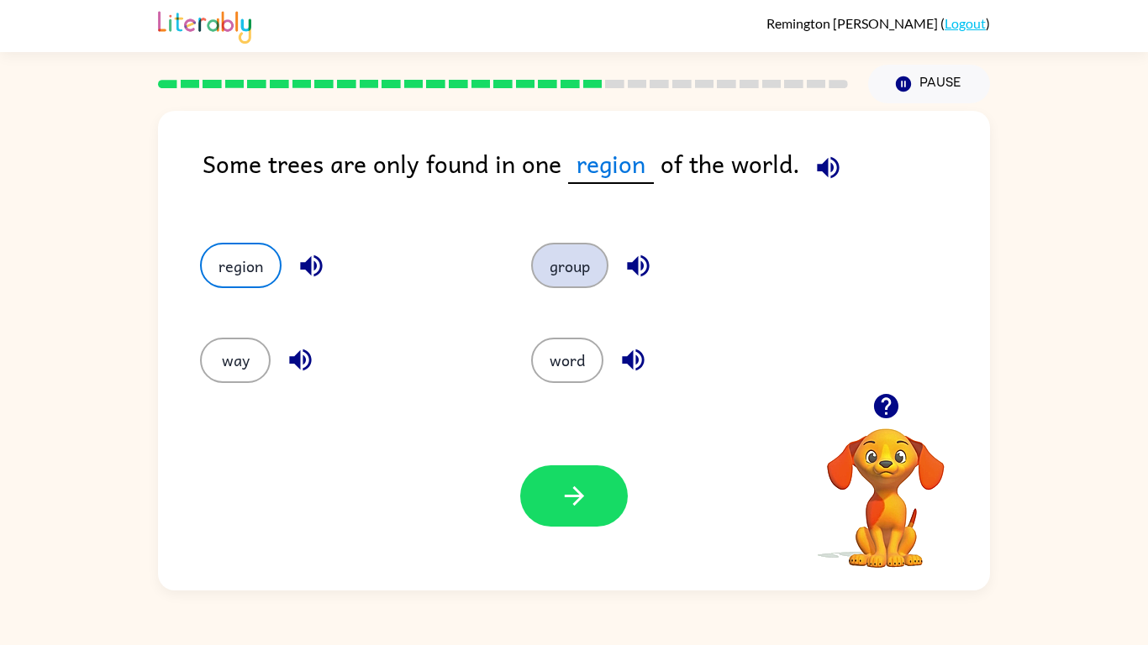
click at [551, 283] on button "group" at bounding box center [569, 265] width 77 height 45
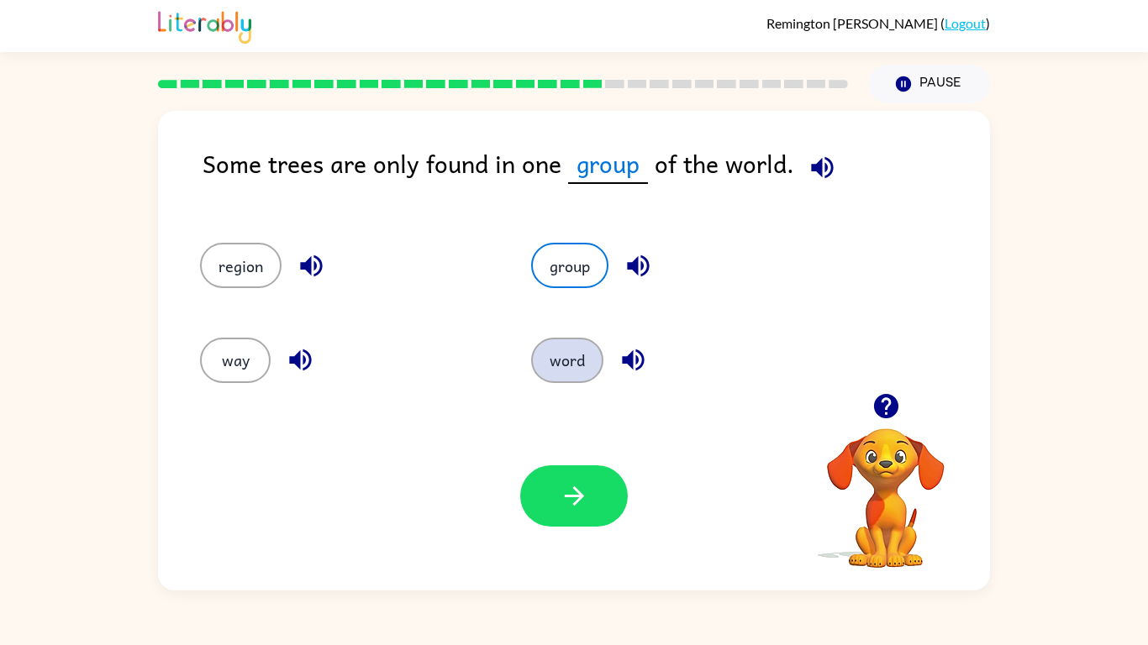
click at [556, 359] on button "word" at bounding box center [567, 360] width 72 height 45
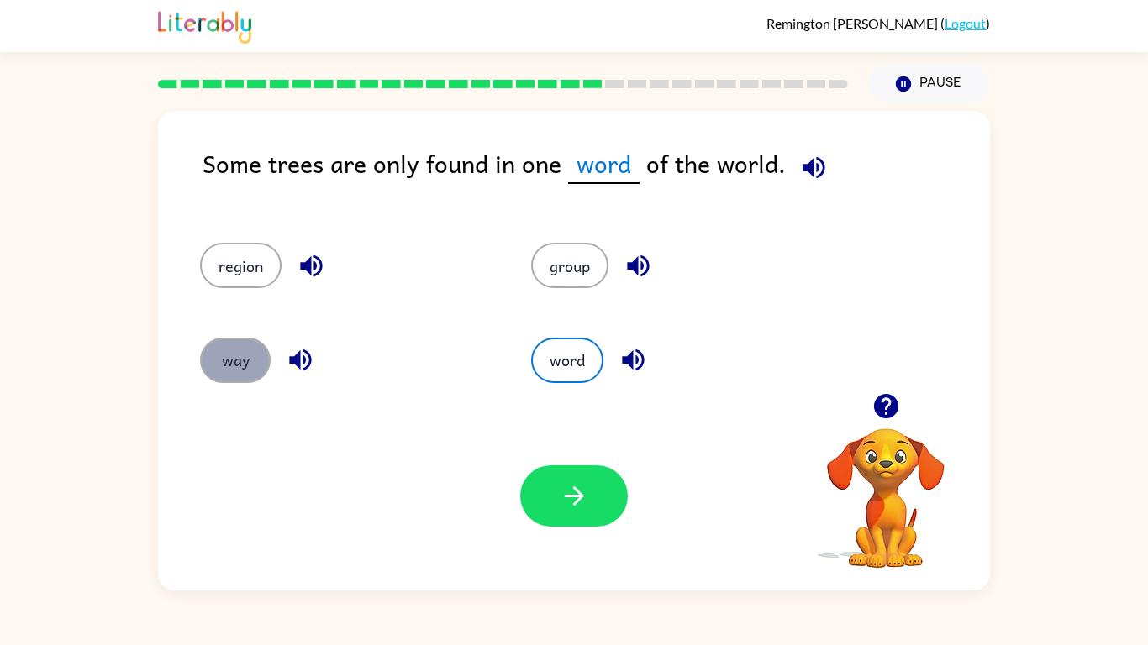
click at [258, 351] on button "way" at bounding box center [235, 360] width 71 height 45
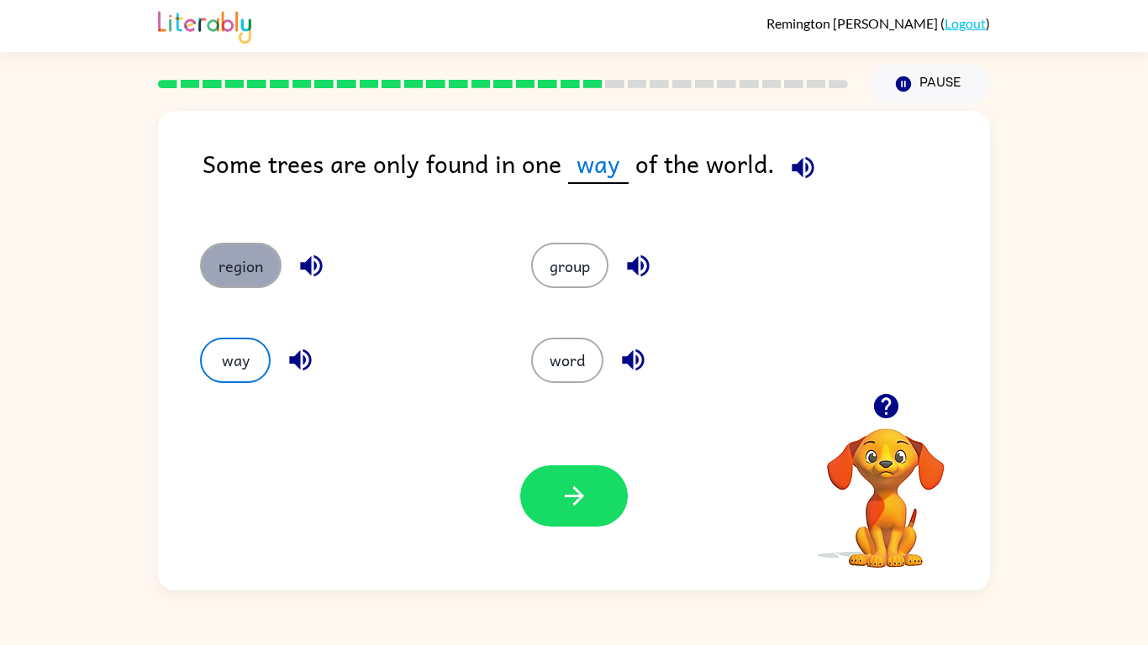
click at [255, 285] on button "region" at bounding box center [241, 265] width 82 height 45
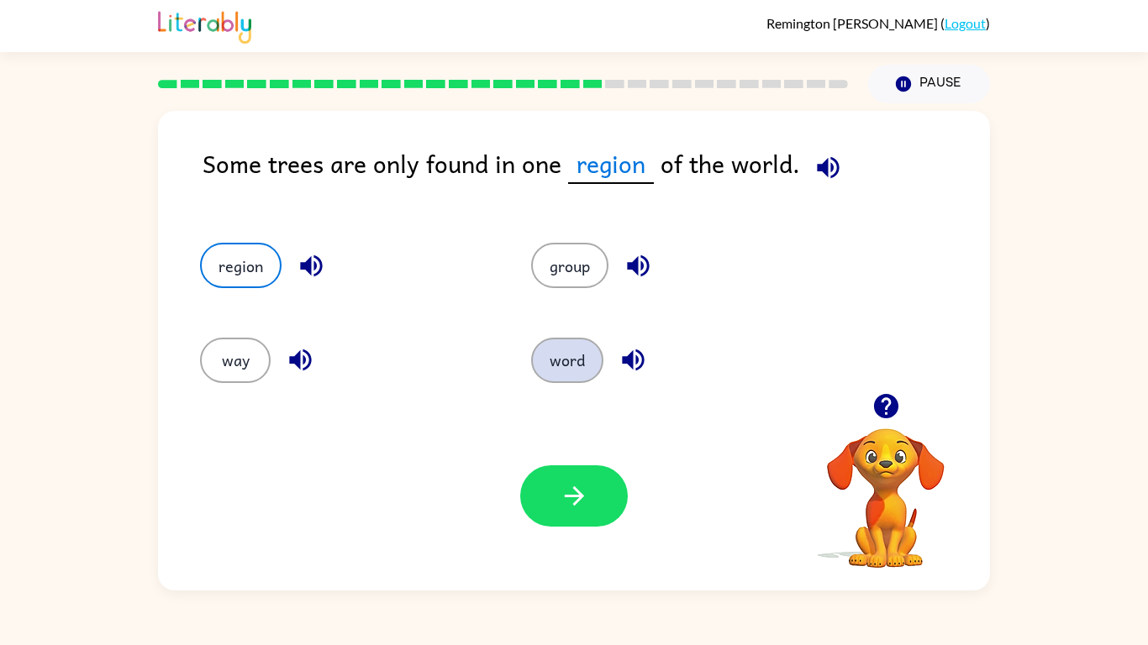
click at [577, 355] on button "word" at bounding box center [567, 360] width 72 height 45
click at [574, 354] on button "word" at bounding box center [567, 360] width 72 height 45
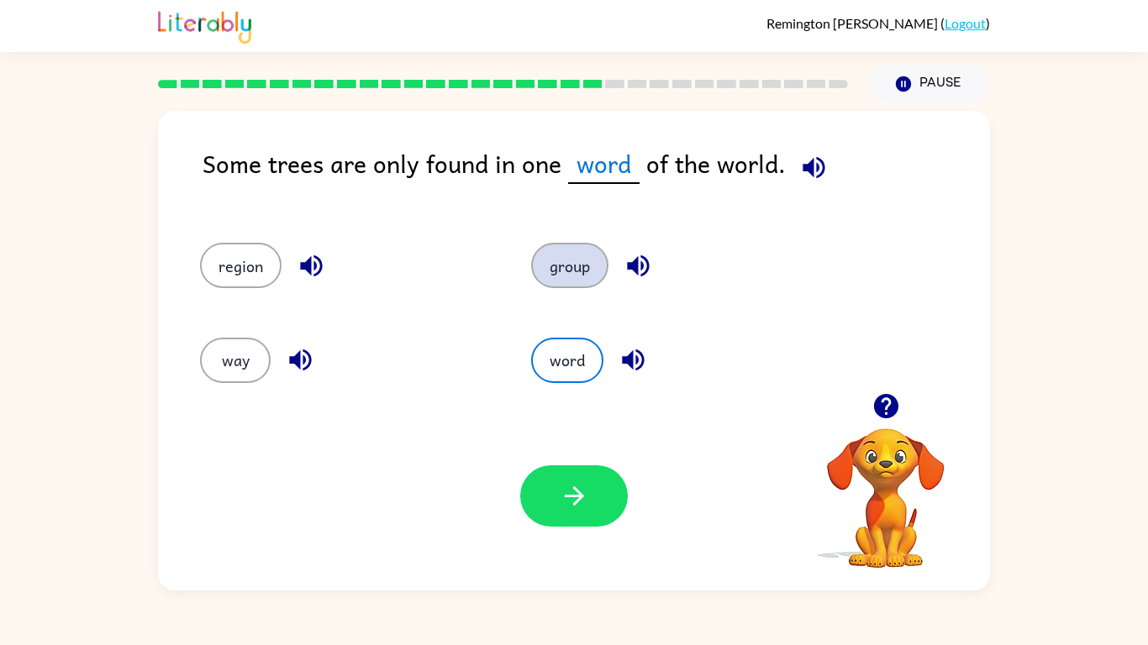
click at [566, 280] on button "group" at bounding box center [569, 265] width 77 height 45
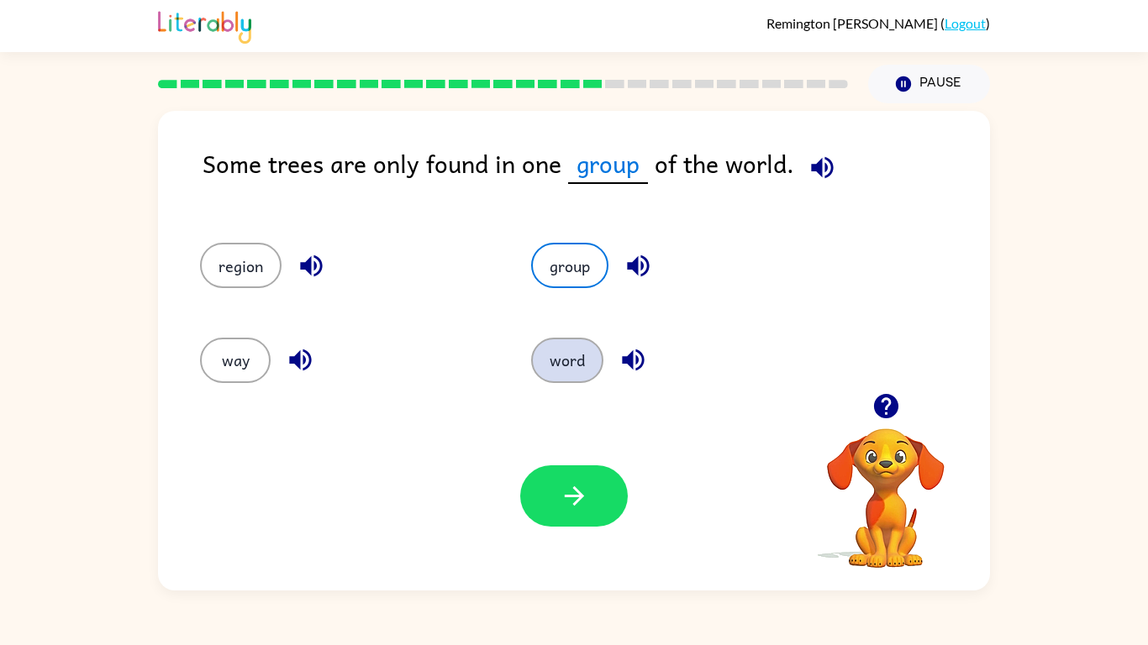
click at [551, 345] on button "word" at bounding box center [567, 360] width 72 height 45
click at [293, 272] on button "button" at bounding box center [311, 266] width 43 height 43
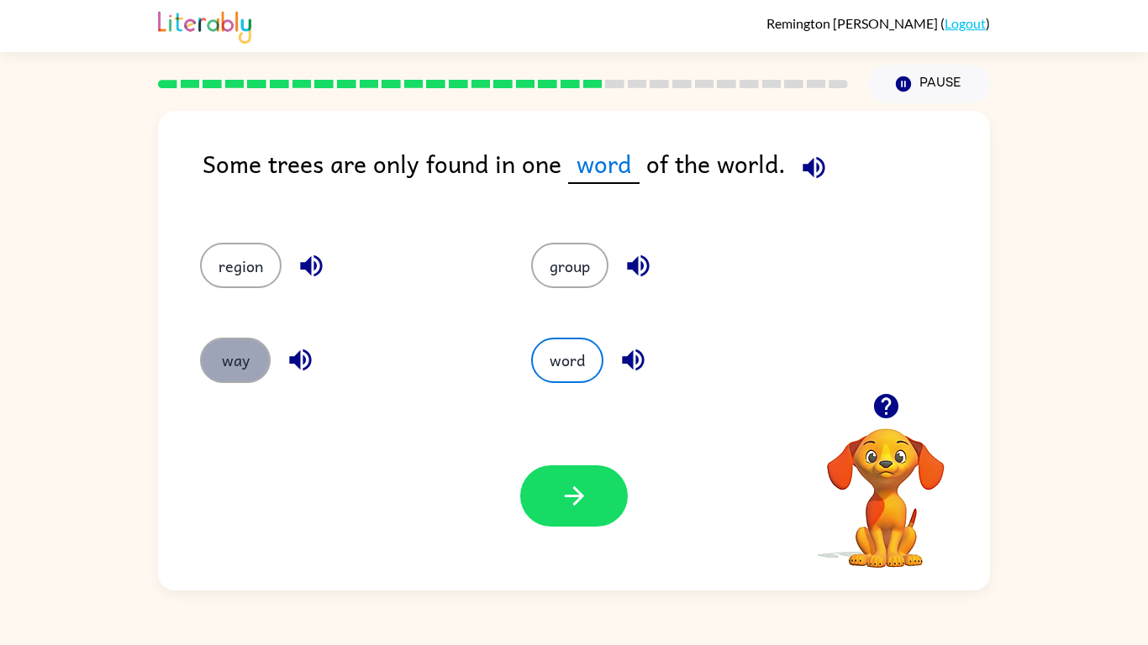
click at [240, 376] on button "way" at bounding box center [235, 360] width 71 height 45
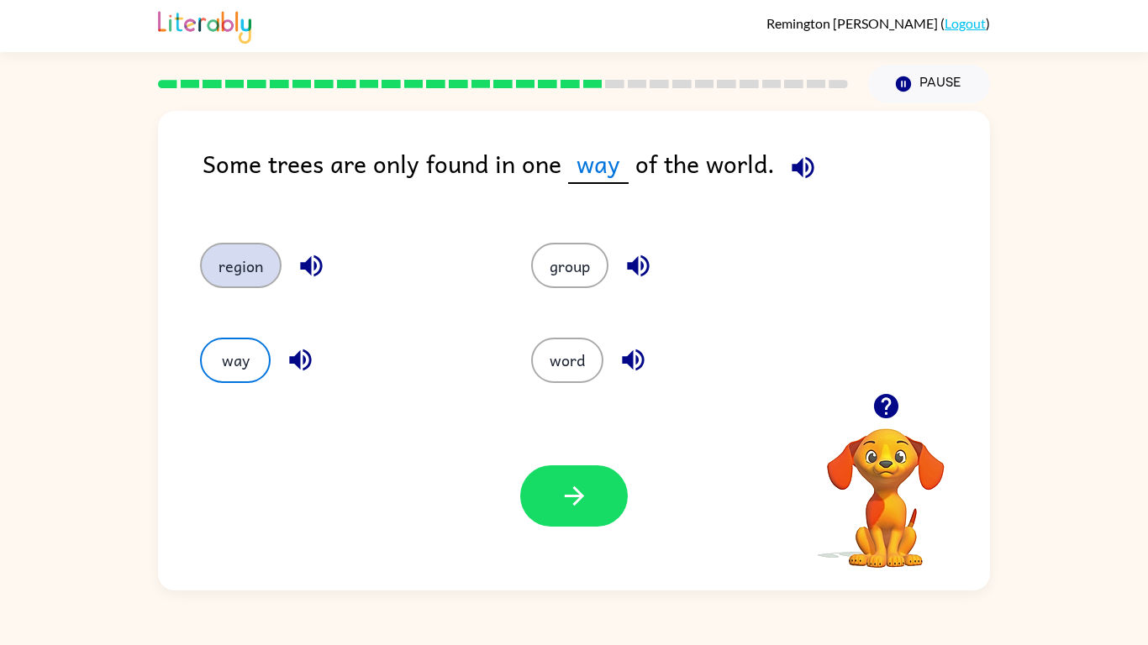
click at [256, 264] on button "region" at bounding box center [241, 265] width 82 height 45
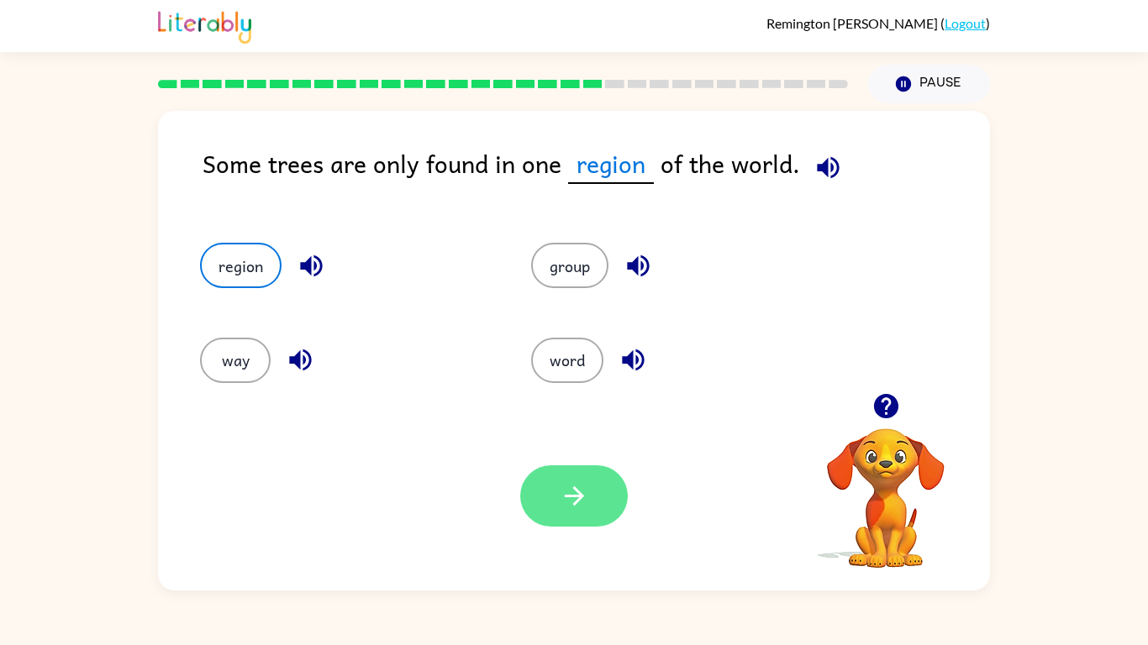
click at [555, 503] on button "button" at bounding box center [574, 496] width 108 height 61
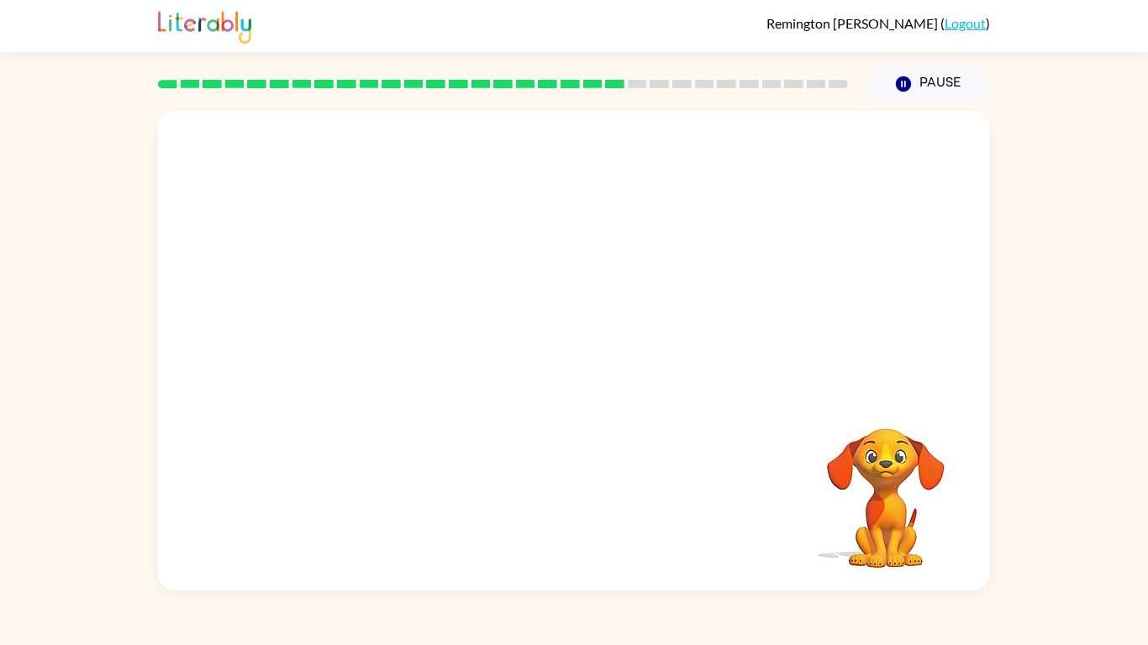
click at [444, 339] on video "Your browser must support playing .mp4 files to use Literably. Please try using…" at bounding box center [574, 252] width 832 height 282
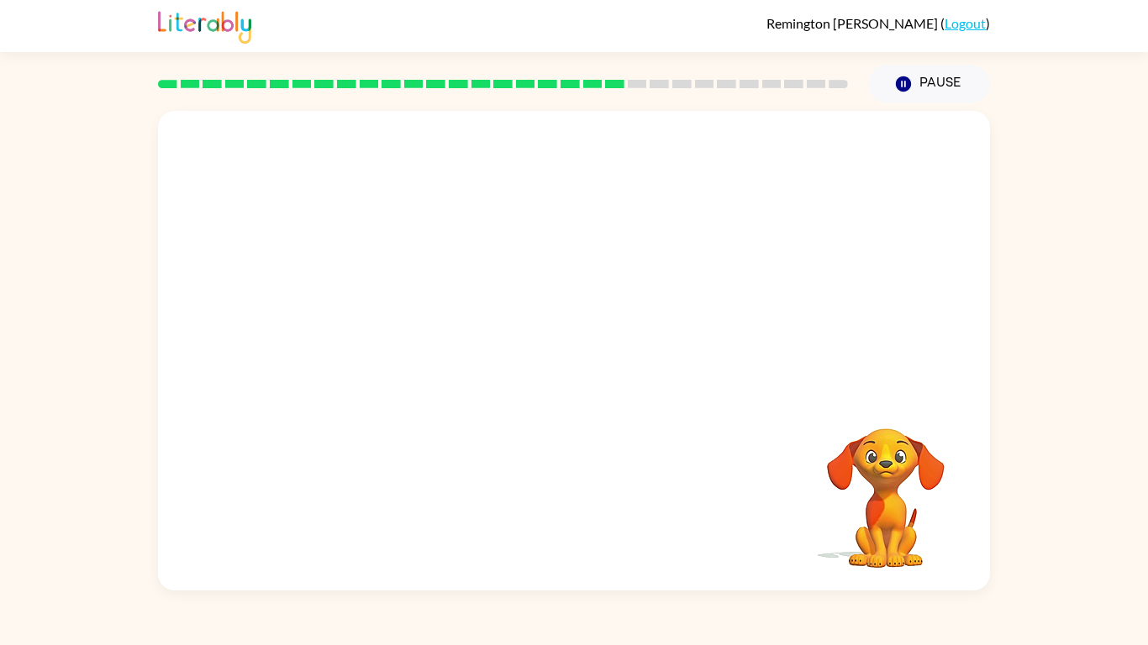
click at [433, 338] on video "Your browser must support playing .mp4 files to use Literably. Please try using…" at bounding box center [574, 252] width 832 height 282
click at [431, 333] on video "Your browser must support playing .mp4 files to use Literably. Please try using…" at bounding box center [574, 252] width 832 height 282
click at [433, 341] on div at bounding box center [574, 351] width 832 height 480
click at [598, 369] on button "button" at bounding box center [574, 359] width 108 height 61
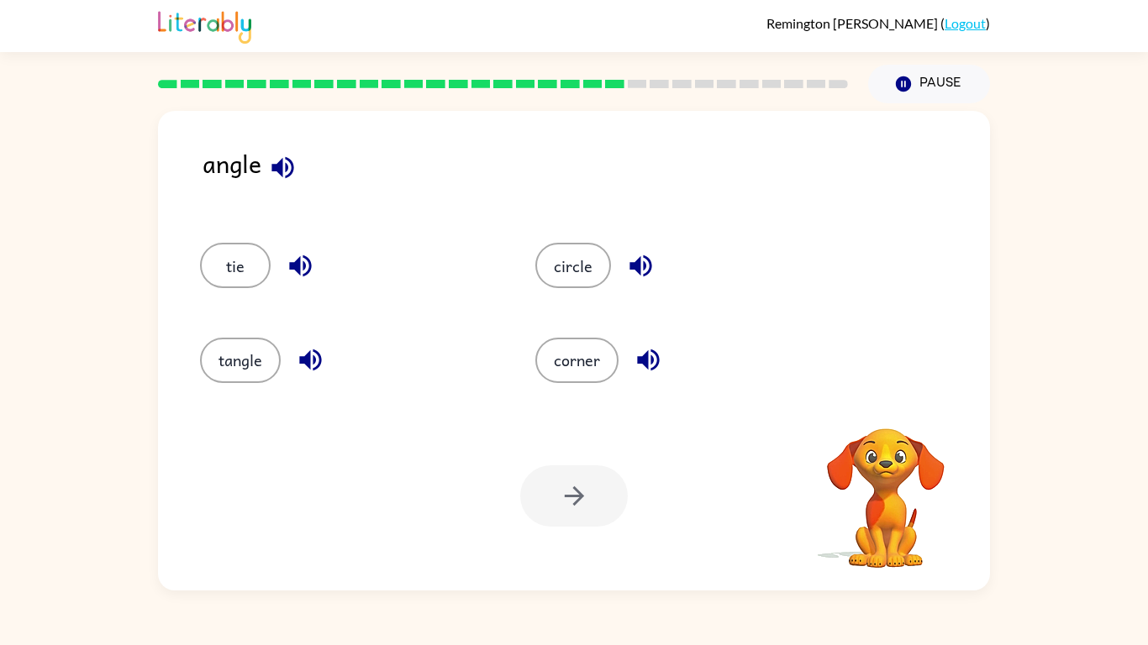
click at [598, 369] on button "corner" at bounding box center [576, 360] width 83 height 45
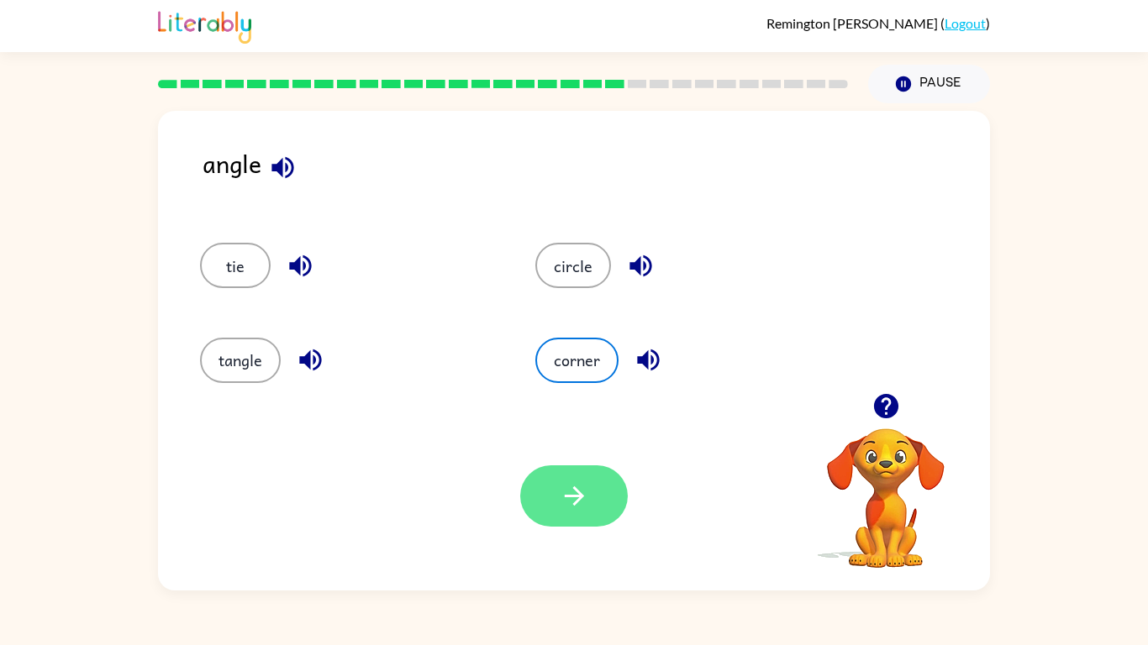
click at [573, 503] on icon "button" at bounding box center [574, 496] width 29 height 29
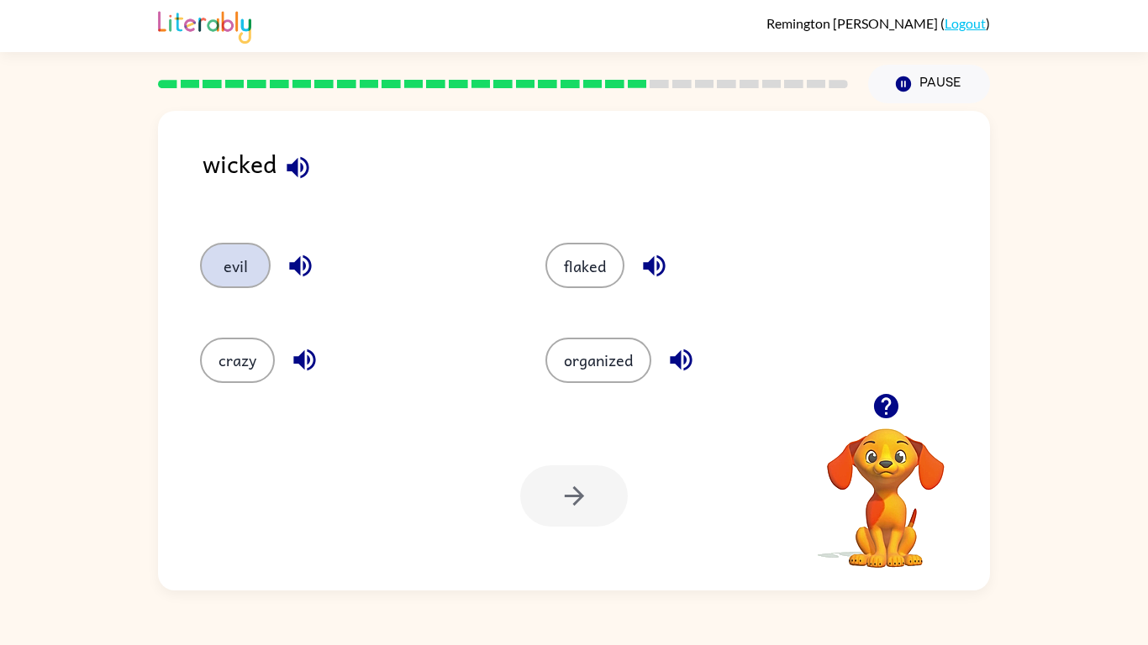
click at [254, 278] on button "evil" at bounding box center [235, 265] width 71 height 45
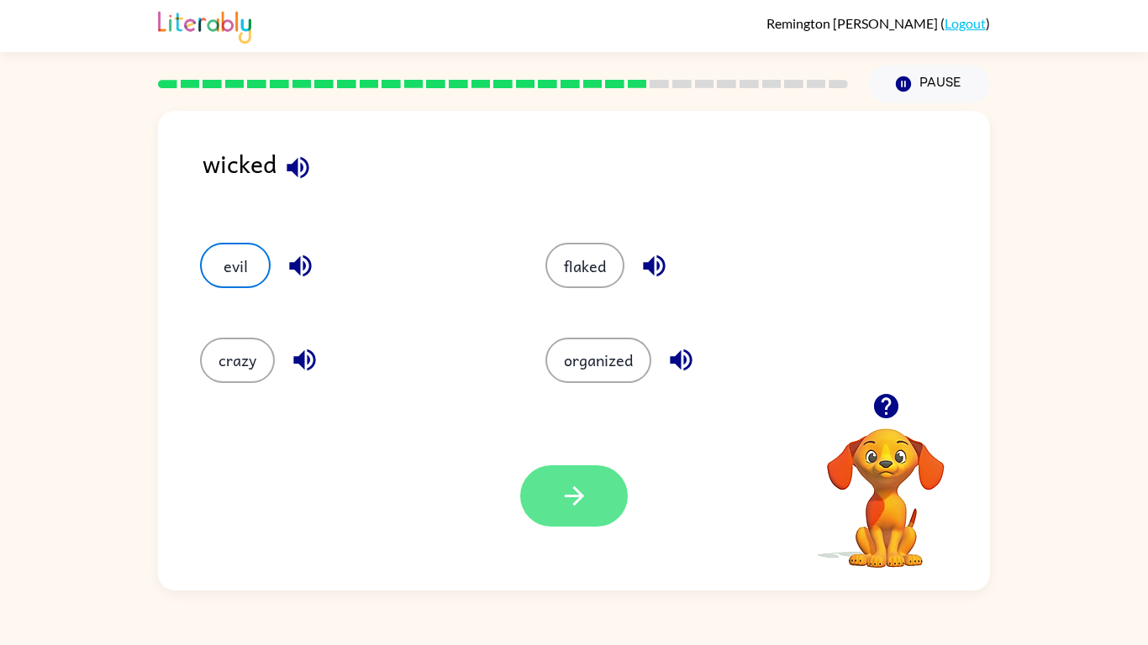
click at [588, 503] on button "button" at bounding box center [574, 496] width 108 height 61
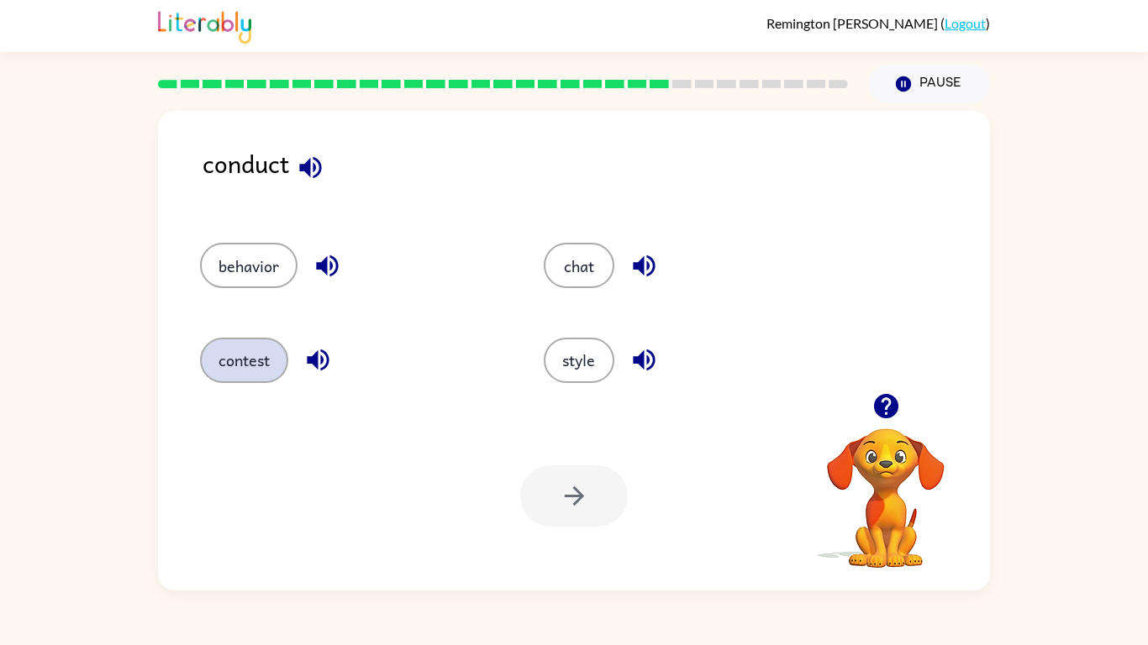
click at [253, 359] on button "contest" at bounding box center [244, 360] width 88 height 45
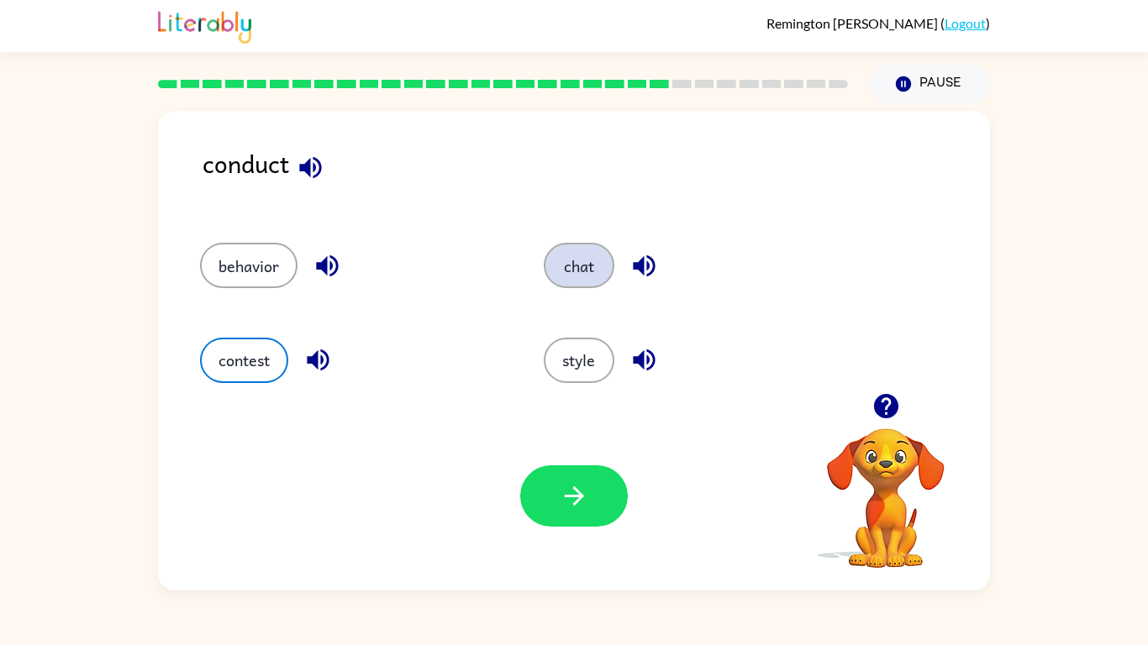
click at [603, 272] on button "chat" at bounding box center [579, 265] width 71 height 45
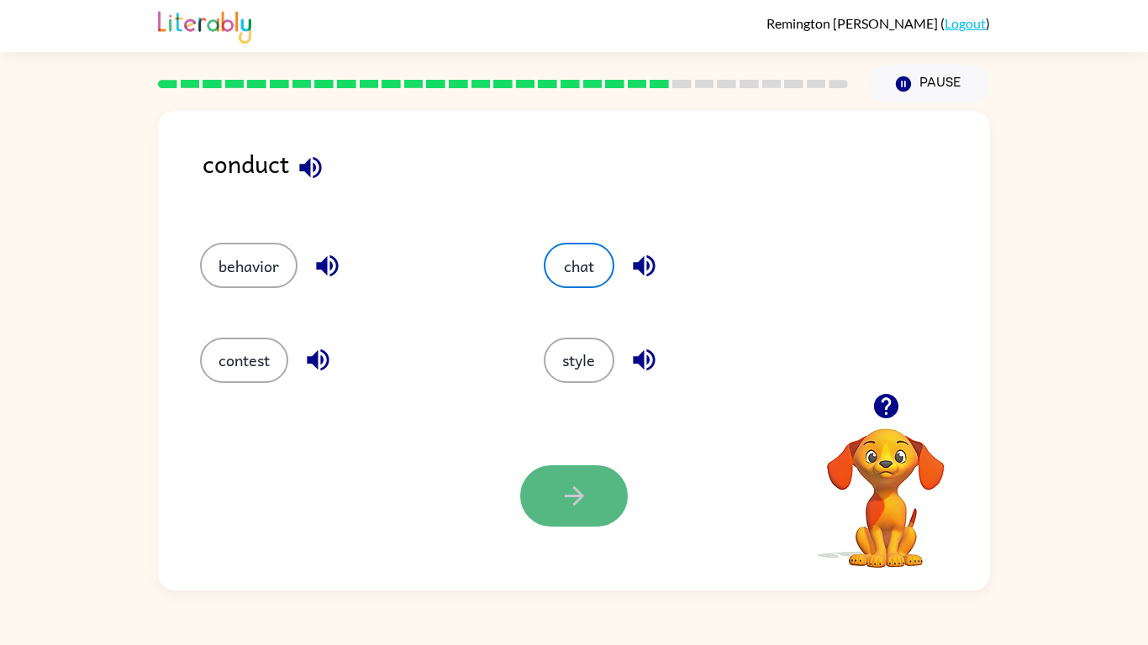
click at [603, 483] on button "button" at bounding box center [574, 496] width 108 height 61
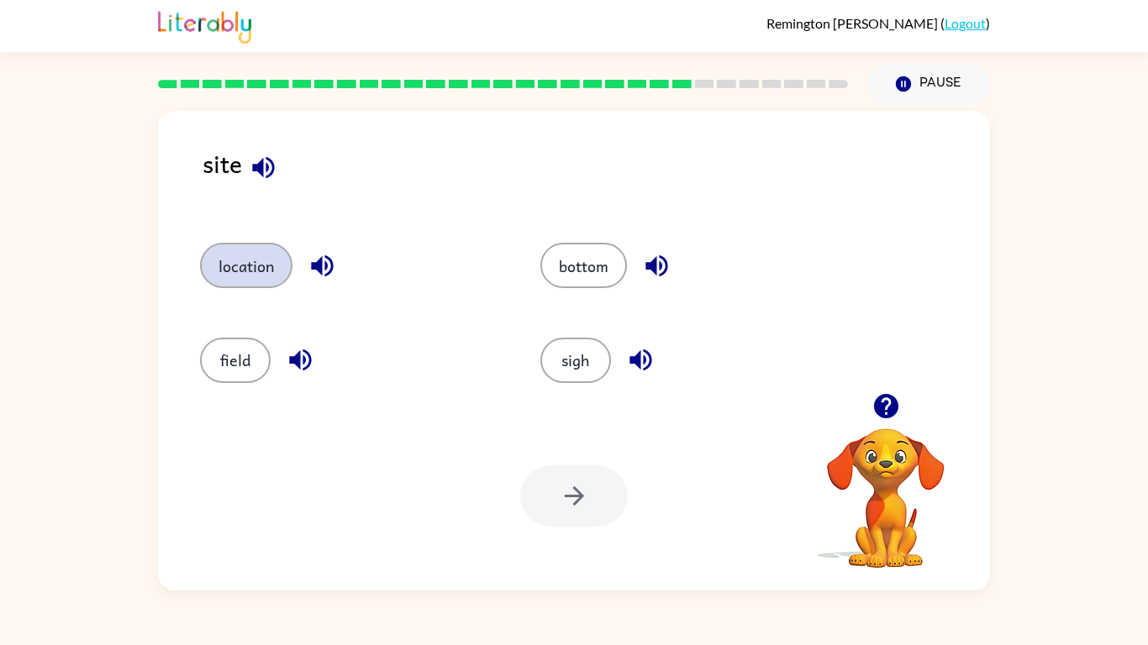
click at [290, 264] on button "location" at bounding box center [246, 265] width 92 height 45
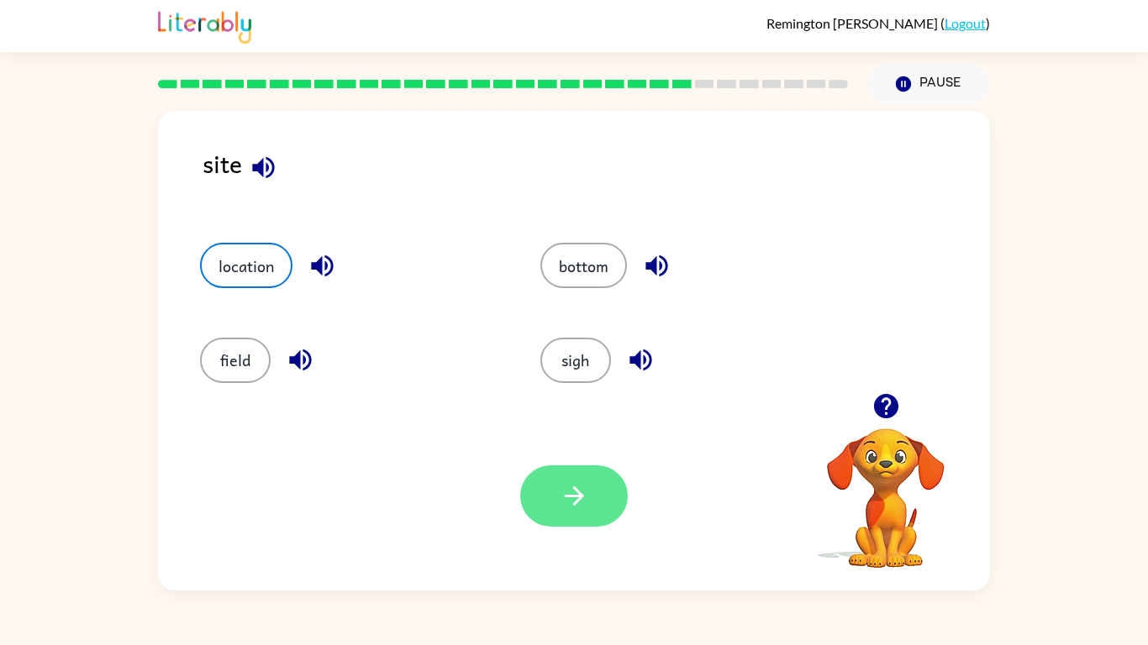
click at [549, 496] on button "button" at bounding box center [574, 496] width 108 height 61
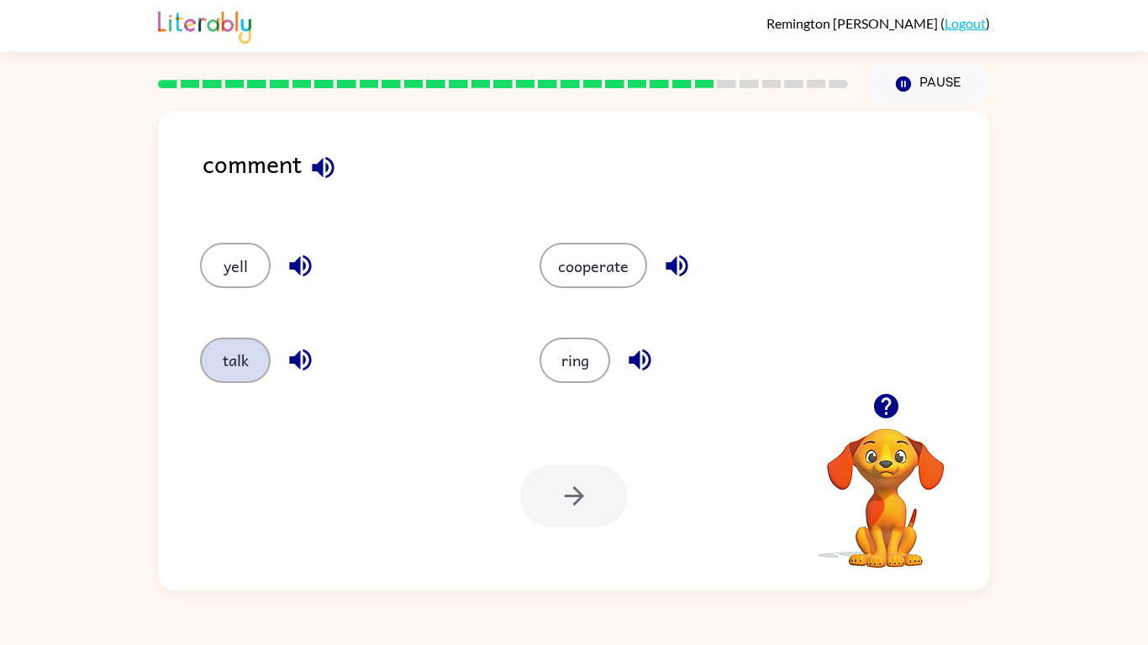
click at [250, 347] on button "talk" at bounding box center [235, 360] width 71 height 45
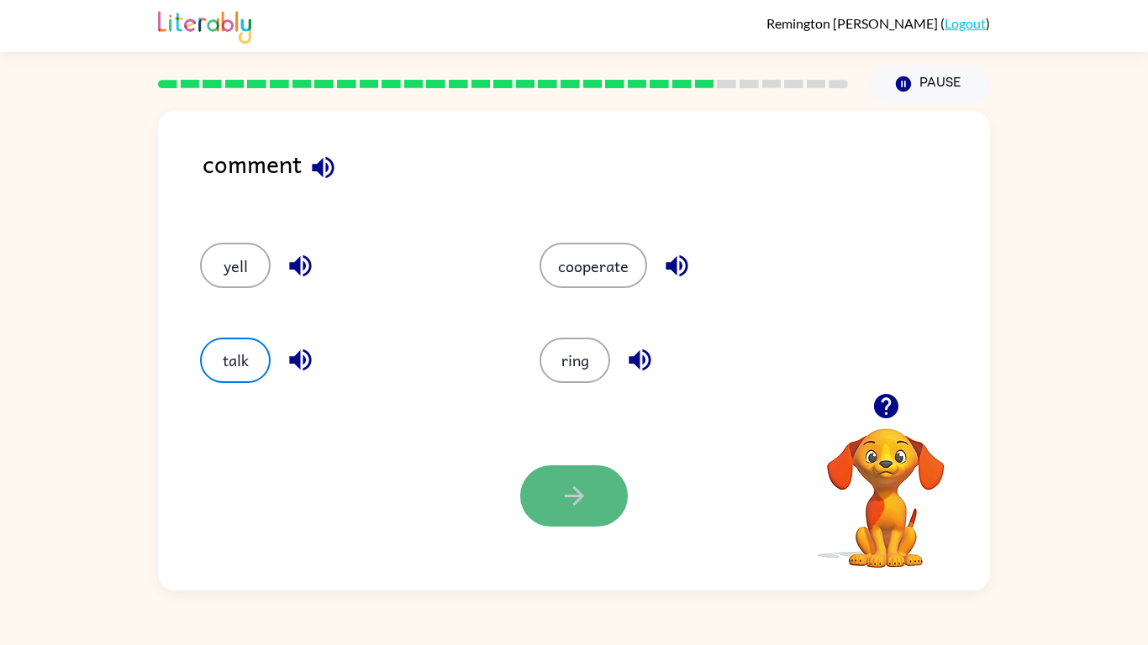
click at [571, 501] on icon "button" at bounding box center [574, 496] width 29 height 29
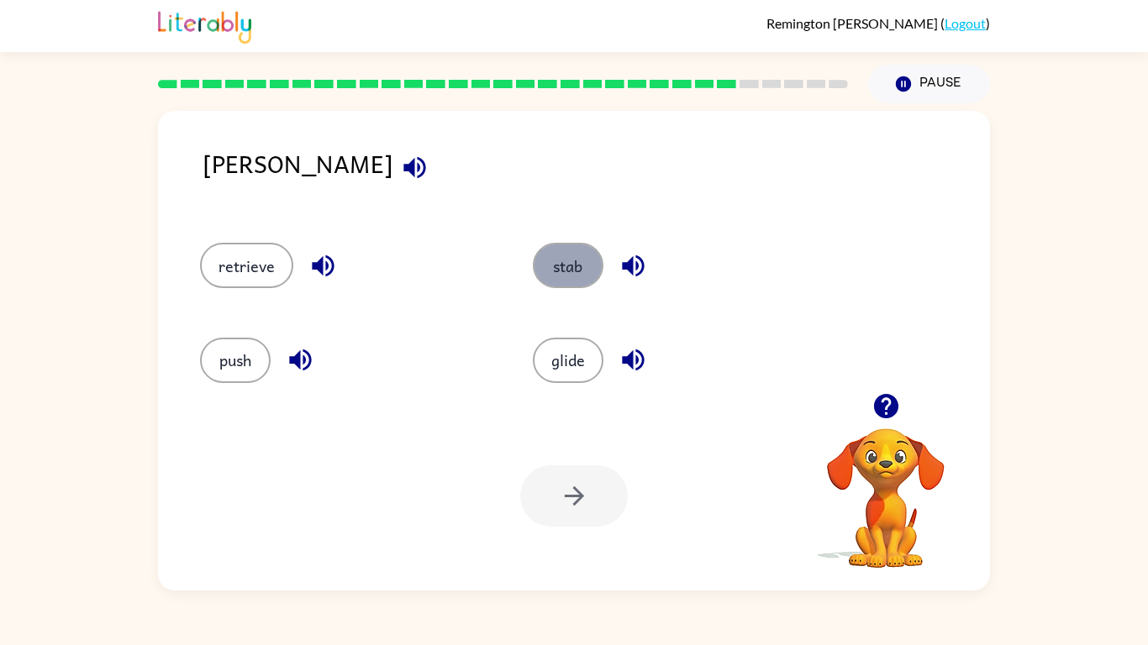
click at [573, 281] on button "stab" at bounding box center [568, 265] width 71 height 45
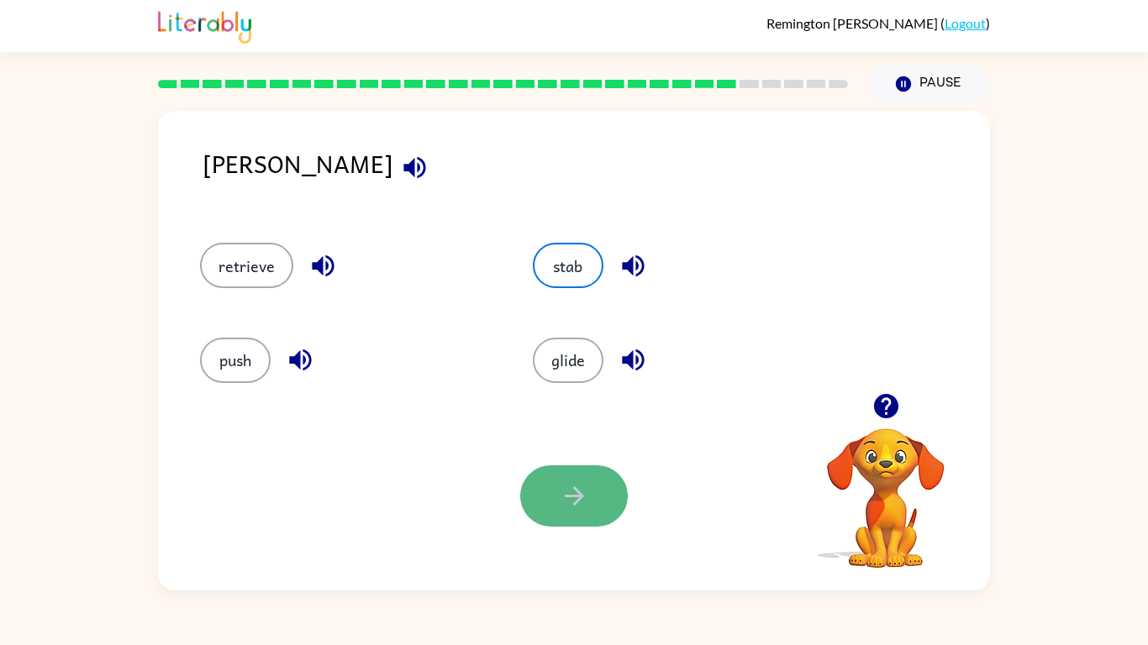
click at [561, 503] on icon "button" at bounding box center [574, 496] width 29 height 29
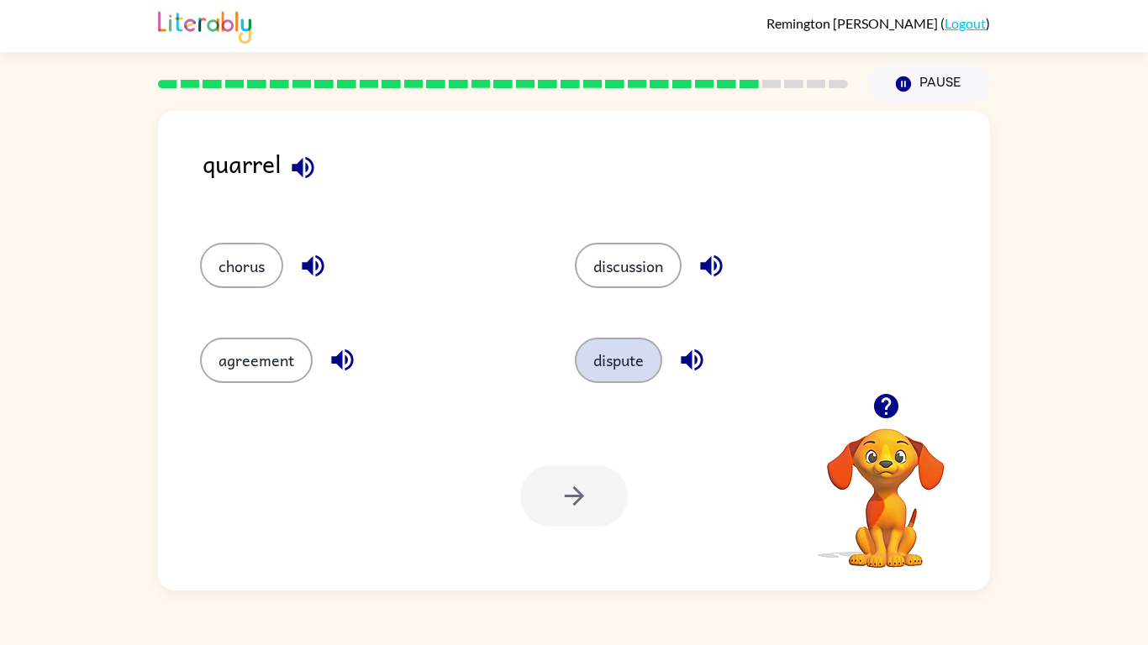
click at [600, 343] on button "dispute" at bounding box center [618, 360] width 87 height 45
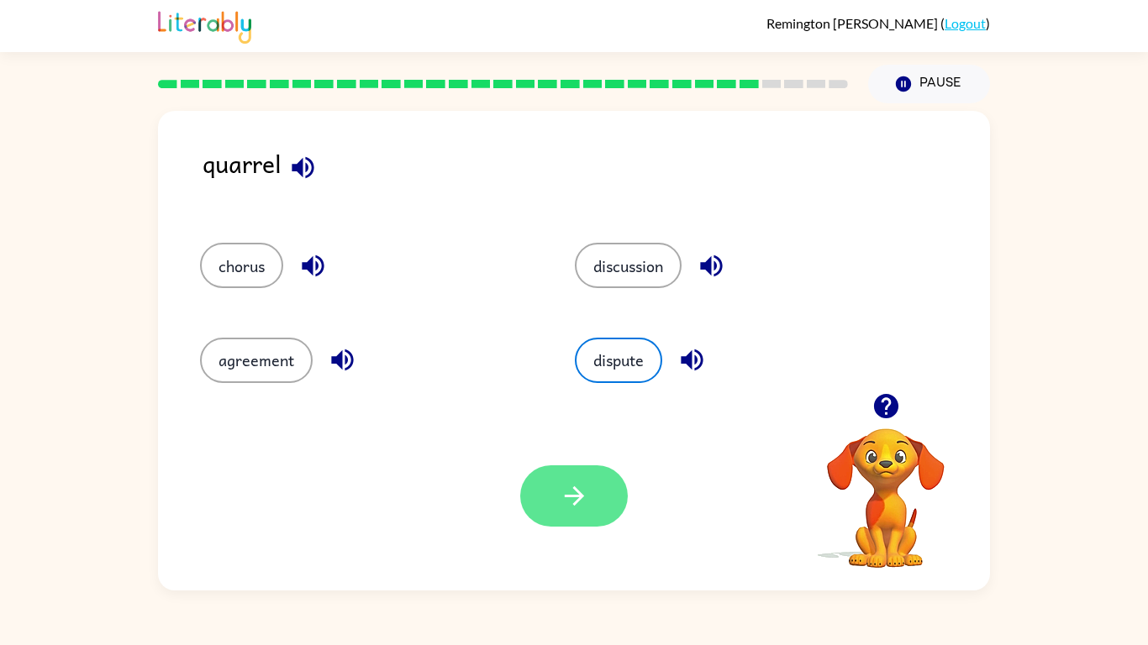
click at [585, 503] on button "button" at bounding box center [574, 496] width 108 height 61
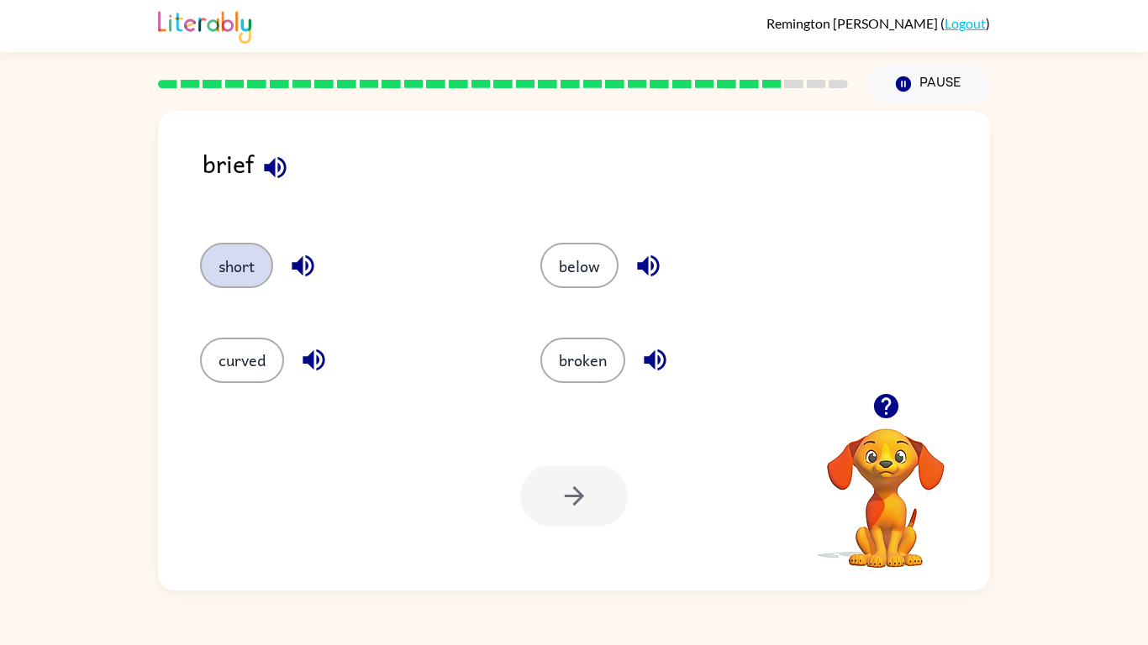
click at [235, 276] on button "short" at bounding box center [236, 265] width 73 height 45
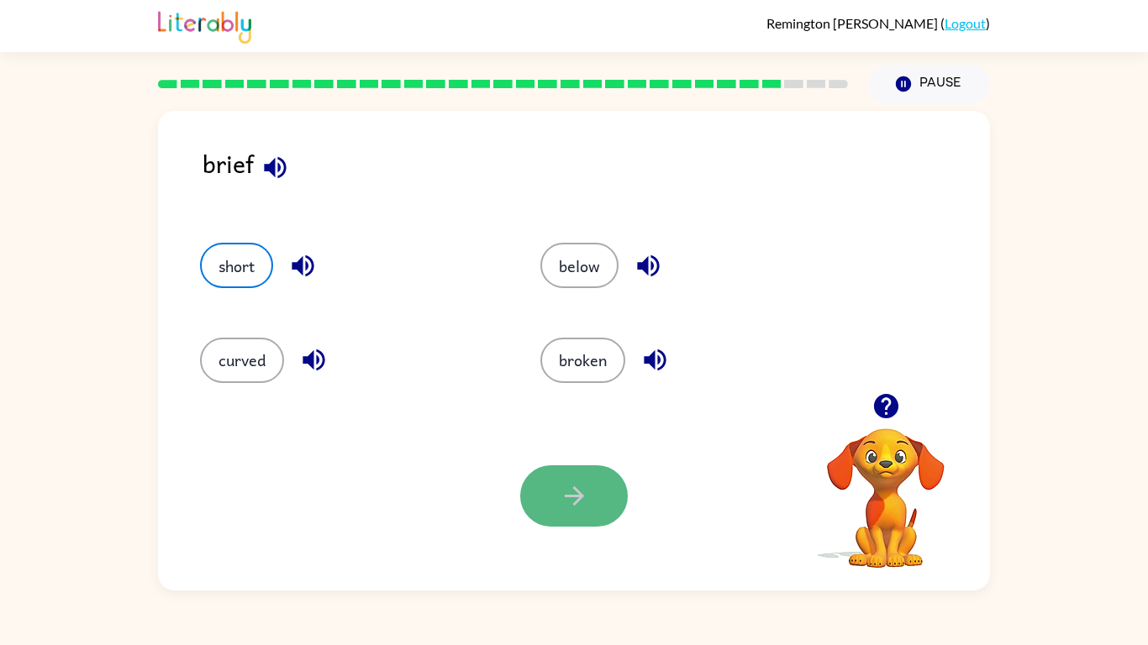
click at [568, 496] on icon "button" at bounding box center [573, 496] width 19 height 19
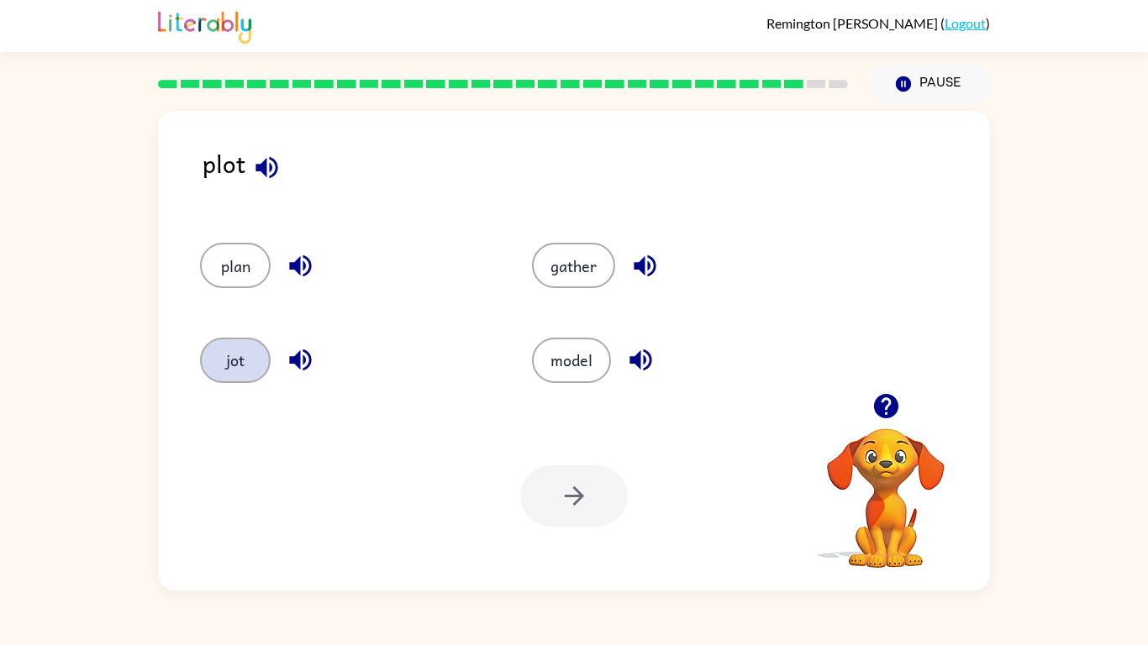
click at [265, 365] on button "jot" at bounding box center [235, 360] width 71 height 45
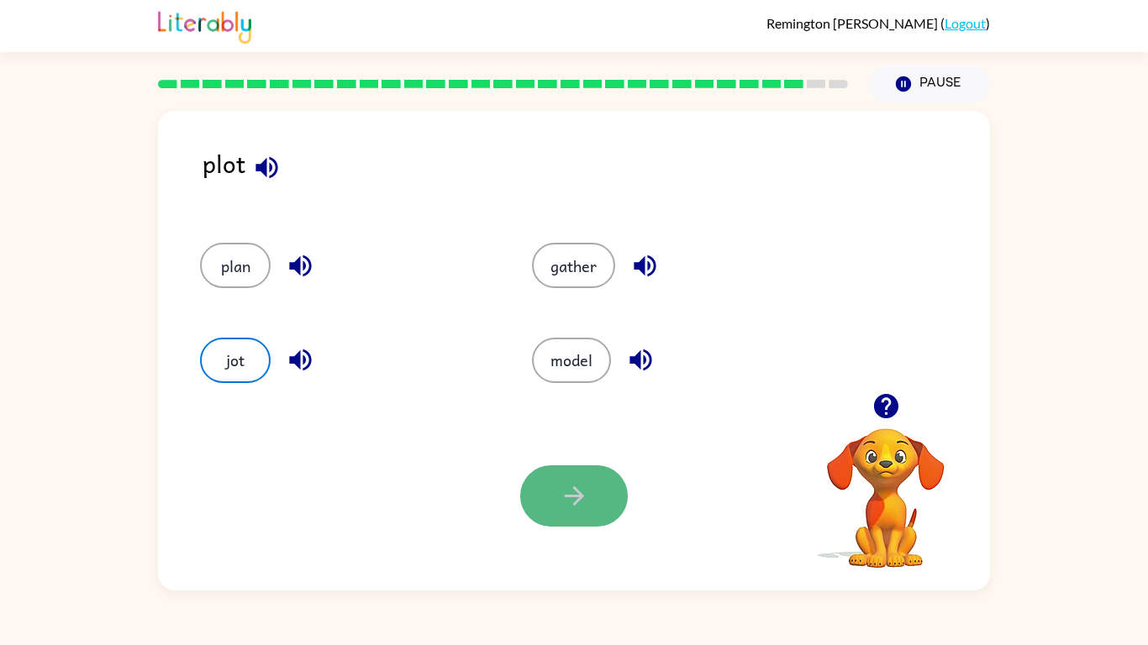
click at [602, 503] on button "button" at bounding box center [574, 496] width 108 height 61
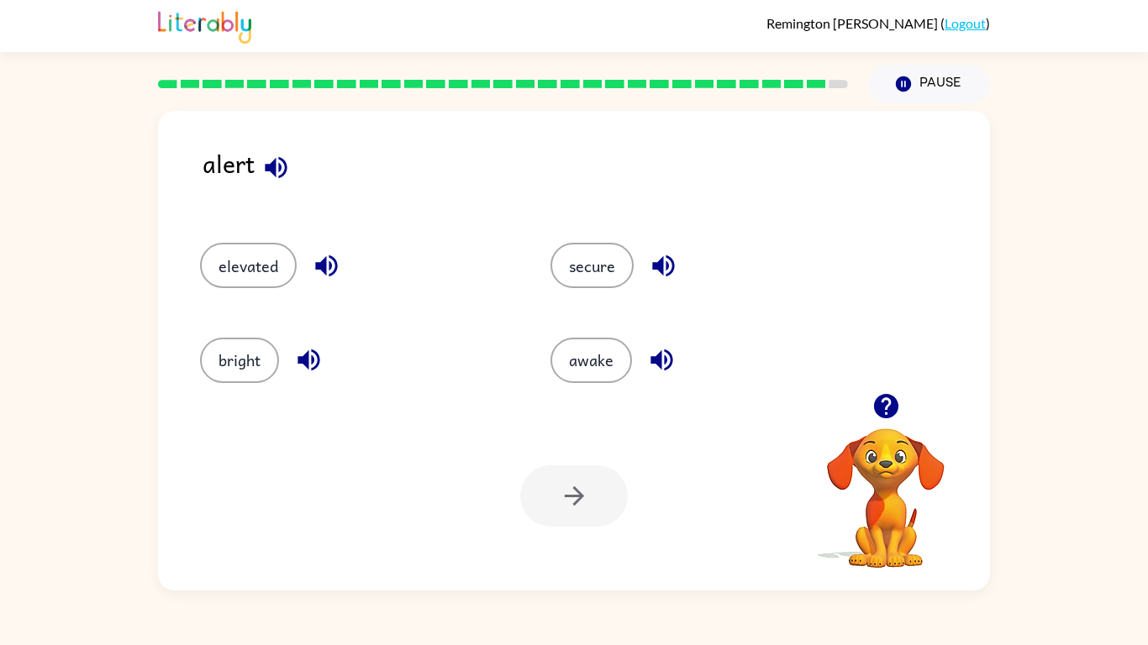
click at [454, 332] on div "bright" at bounding box center [343, 353] width 350 height 94
click at [578, 367] on button "awake" at bounding box center [591, 360] width 82 height 45
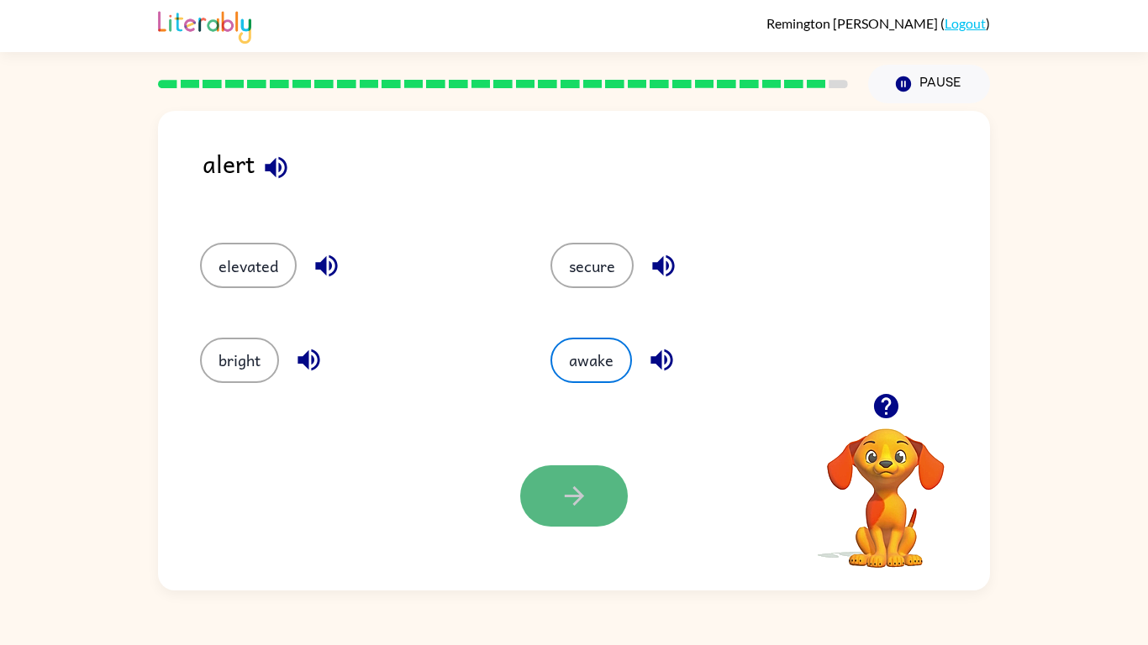
click at [592, 503] on button "button" at bounding box center [574, 496] width 108 height 61
